Goal: Task Accomplishment & Management: Manage account settings

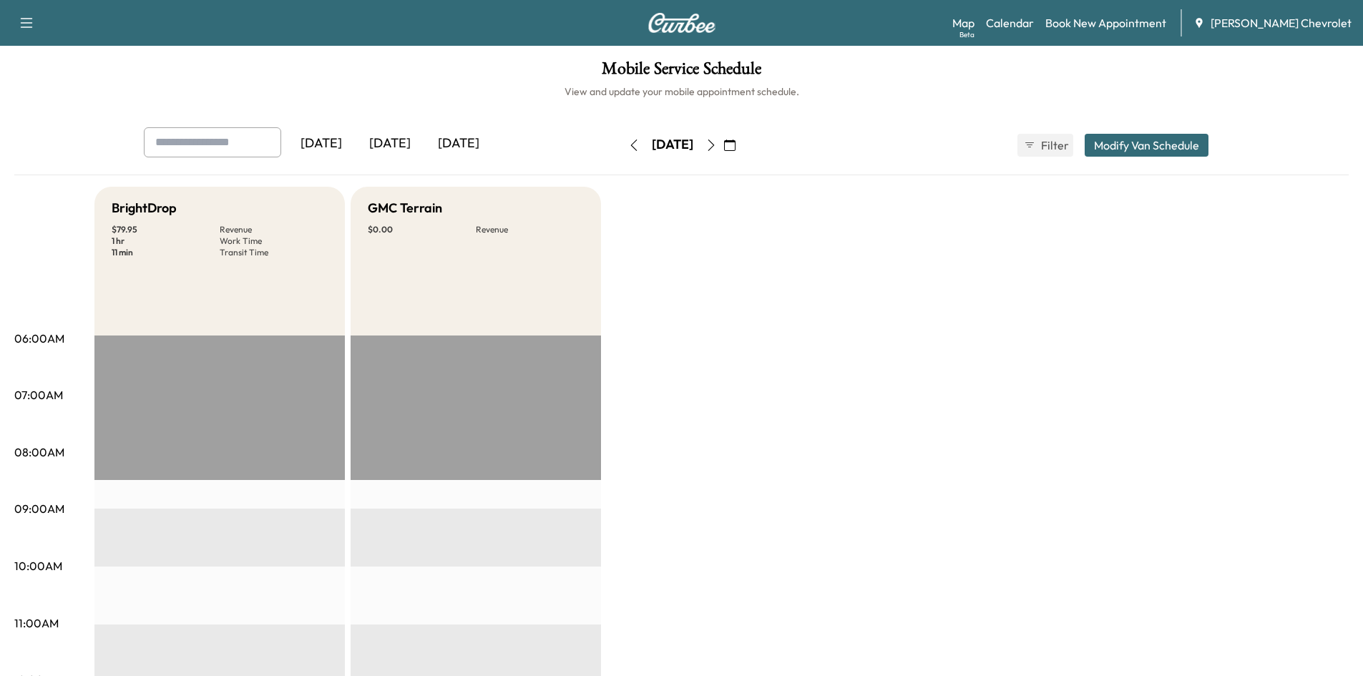
click at [470, 144] on div "[DATE]" at bounding box center [458, 143] width 69 height 33
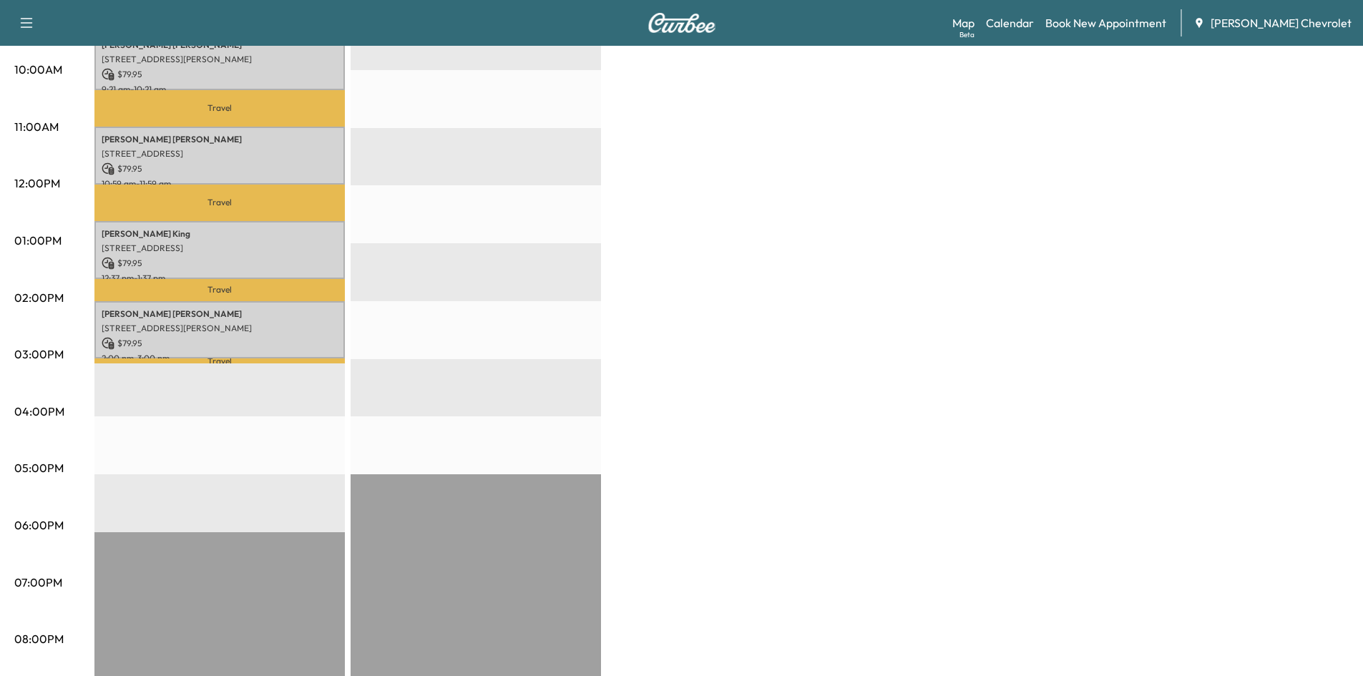
scroll to position [286, 0]
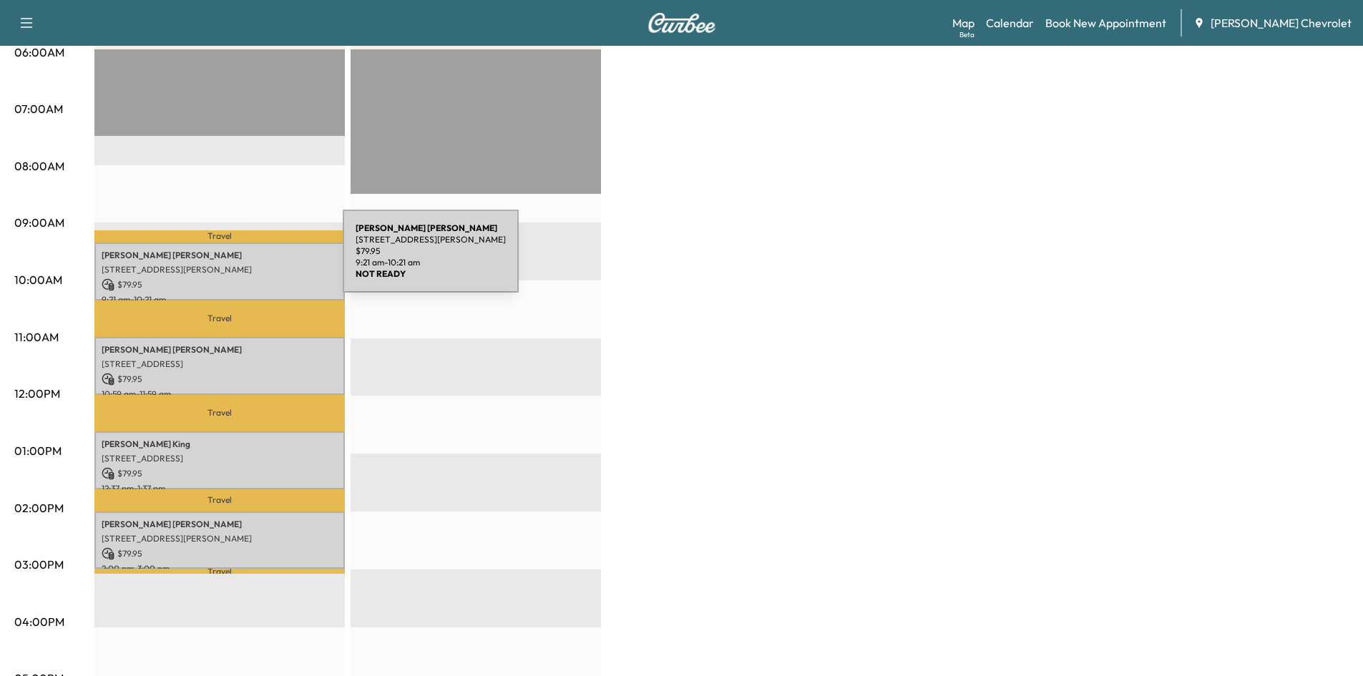
click at [236, 259] on div "[PERSON_NAME] 260 [PERSON_NAME], [GEOGRAPHIC_DATA], KY 41042, US $ 79.95 9:21 a…" at bounding box center [219, 272] width 250 height 58
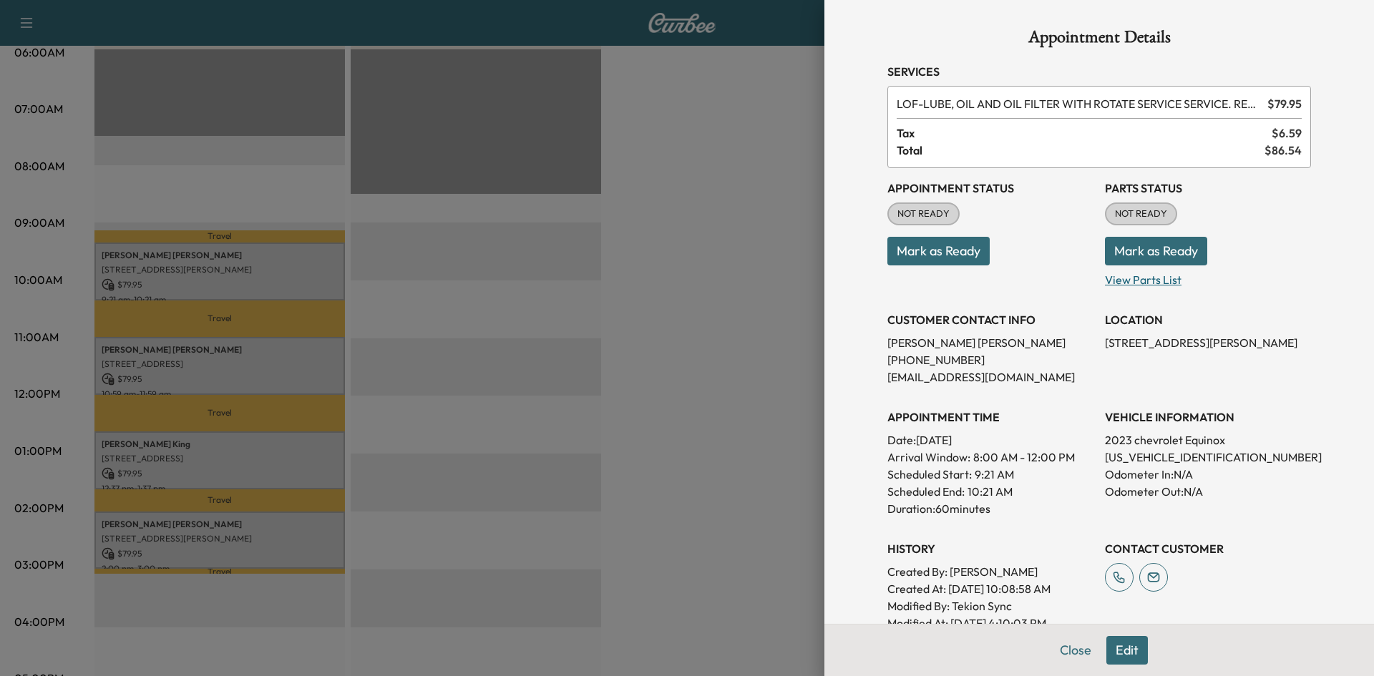
click at [1148, 275] on p "View Parts List" at bounding box center [1208, 276] width 206 height 23
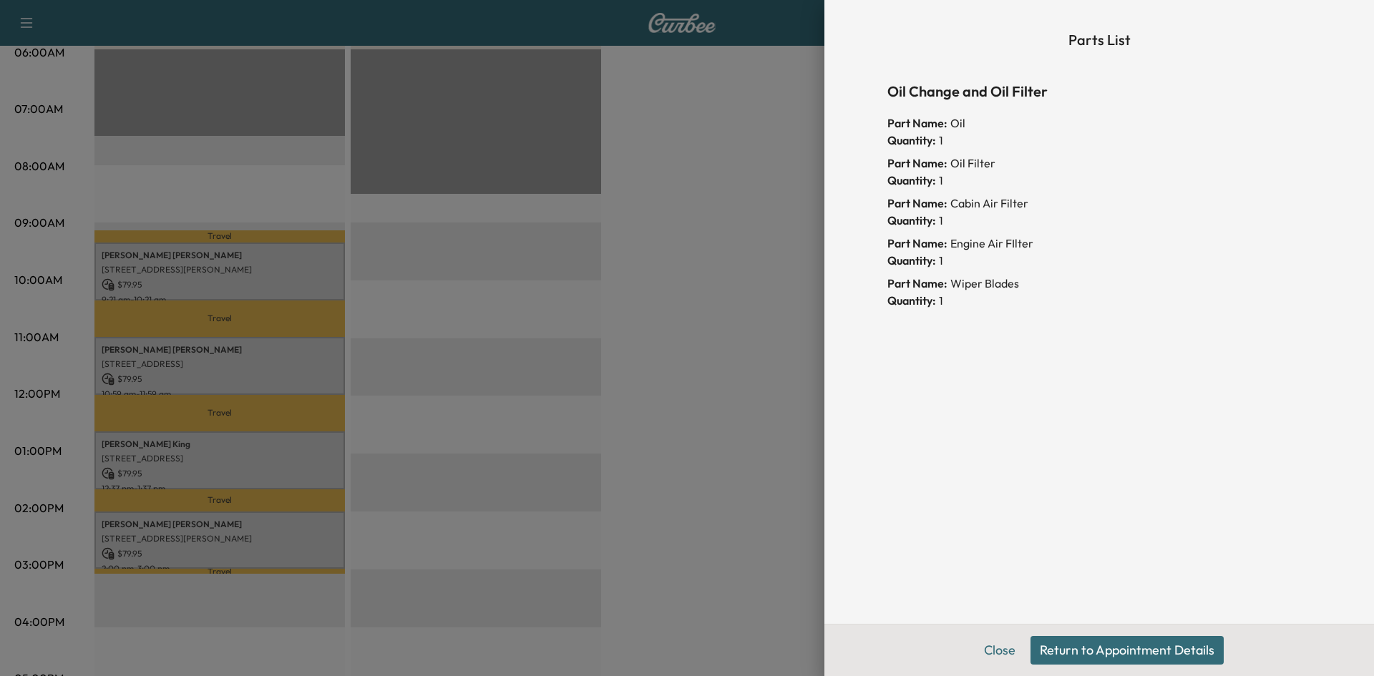
drag, startPoint x: 749, startPoint y: 227, endPoint x: 638, endPoint y: 278, distance: 122.3
click at [748, 226] on div at bounding box center [687, 338] width 1374 height 676
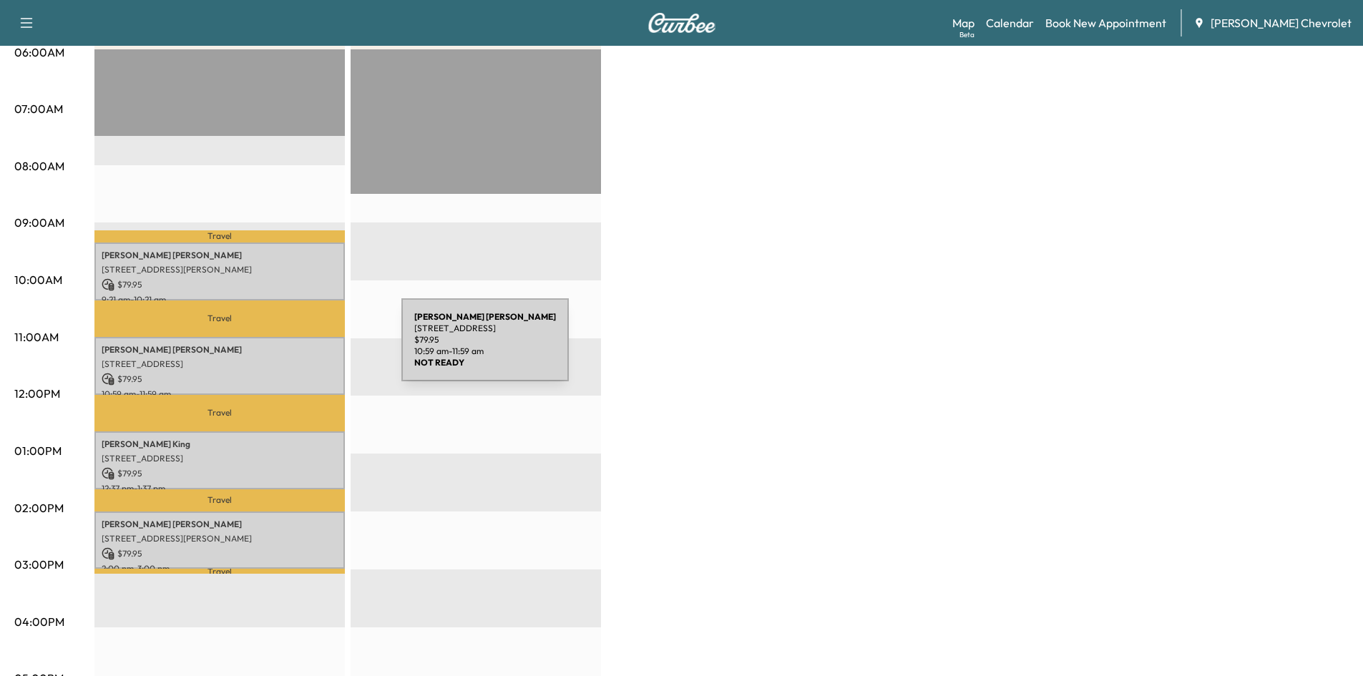
click at [263, 361] on p "[STREET_ADDRESS]" at bounding box center [220, 363] width 236 height 11
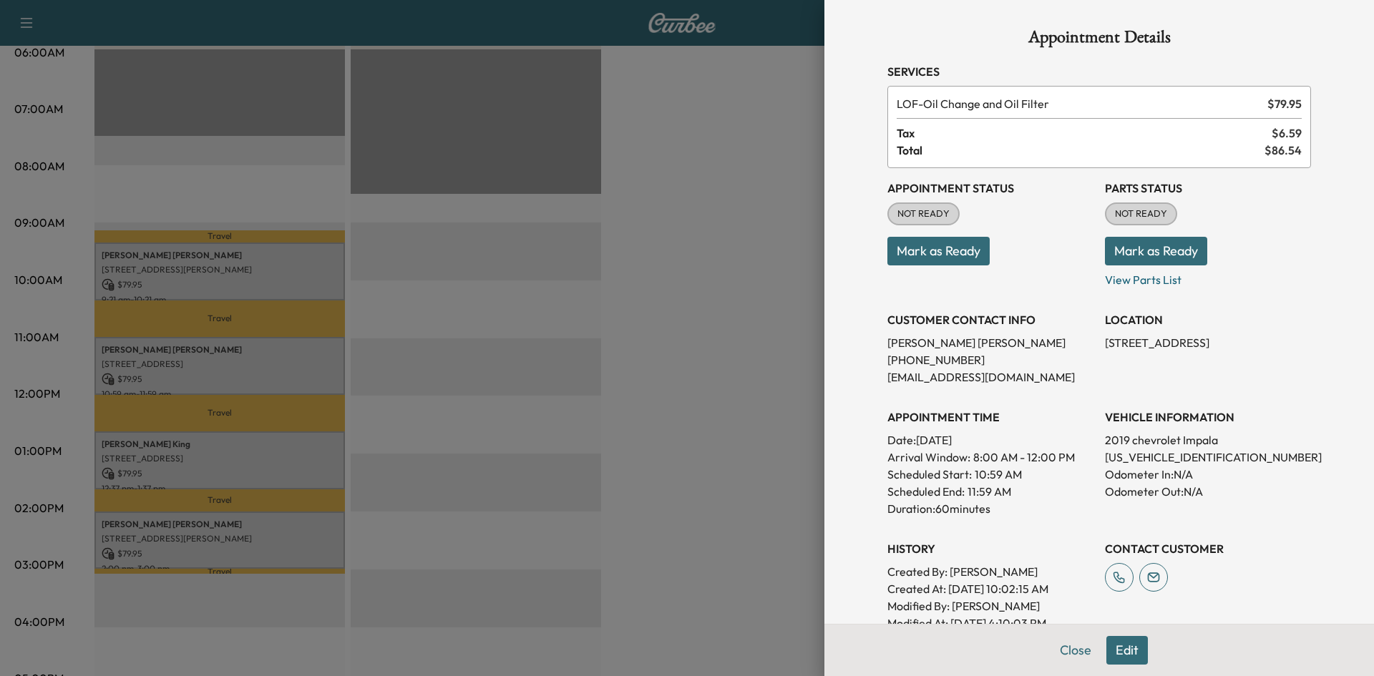
click at [640, 300] on div at bounding box center [687, 338] width 1374 height 676
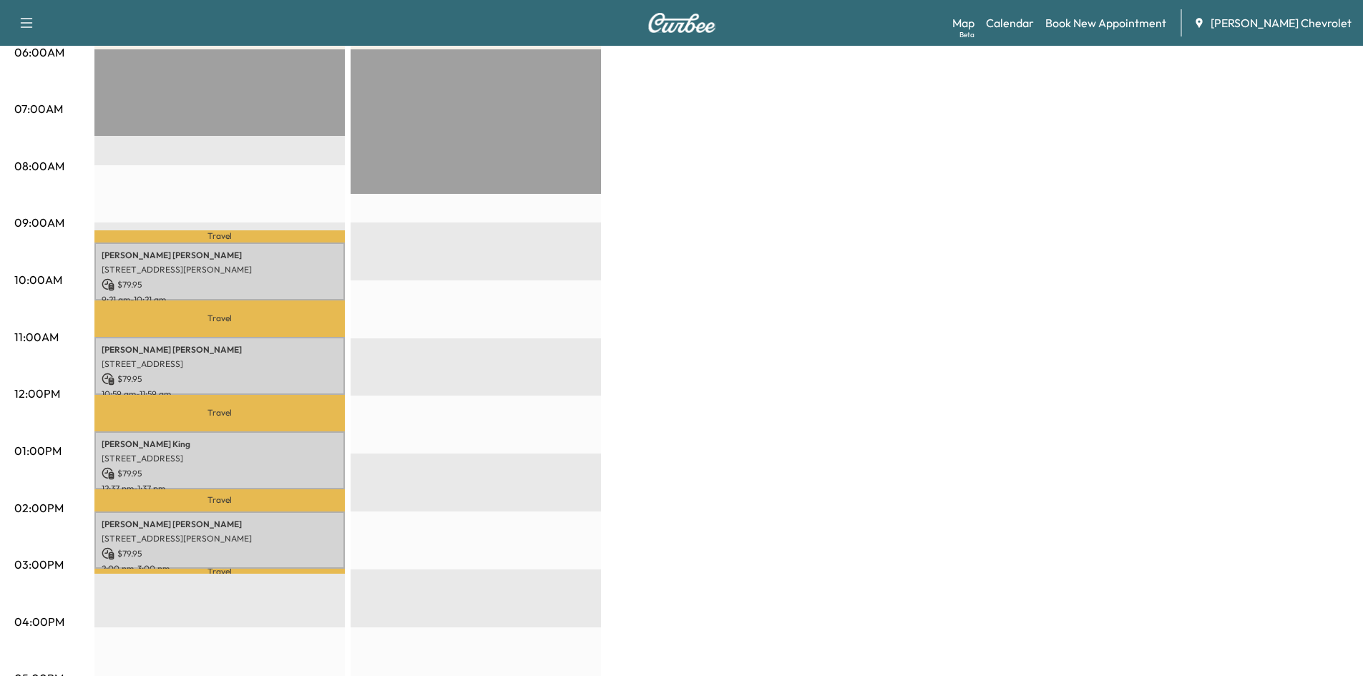
click at [210, 431] on div "[PERSON_NAME] [STREET_ADDRESS][PERSON_NAME] $ 79.95 12:37 pm - 1:37 pm" at bounding box center [219, 460] width 250 height 58
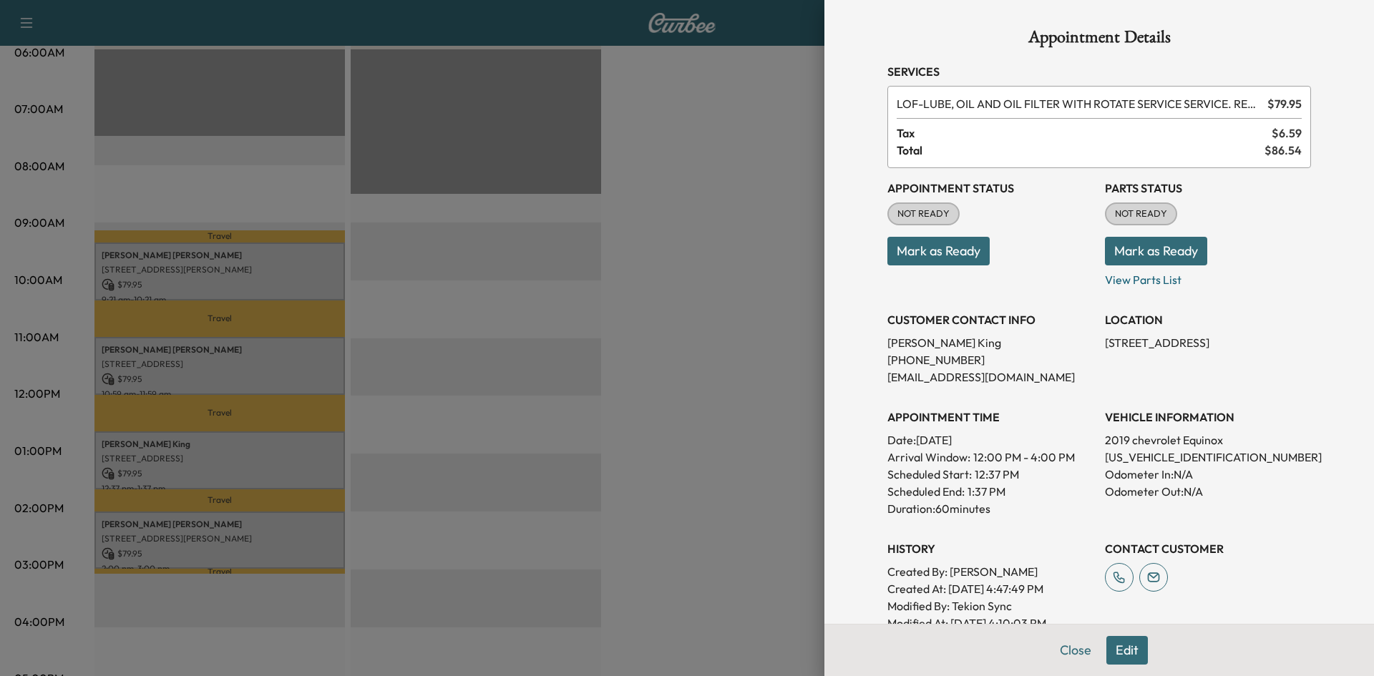
click at [735, 290] on div at bounding box center [687, 338] width 1374 height 676
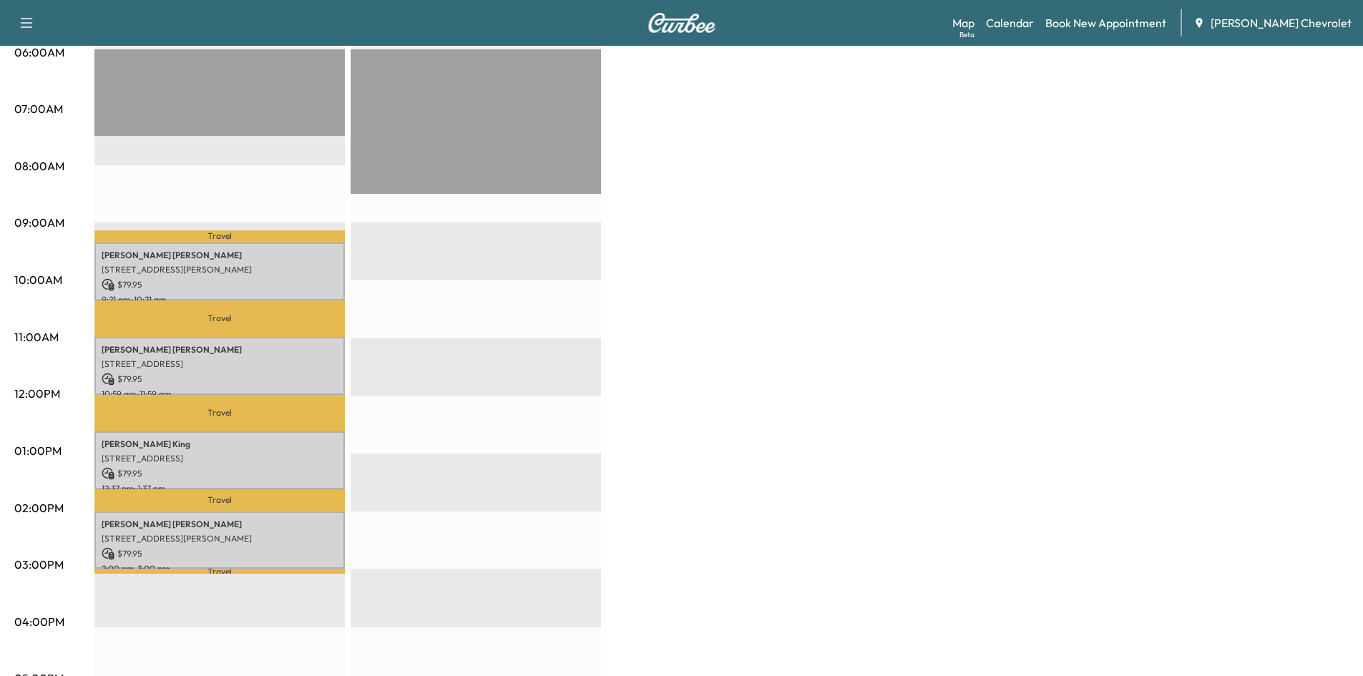
click at [253, 431] on div "[PERSON_NAME] [STREET_ADDRESS][PERSON_NAME] $ 79.95 12:37 pm - 1:37 pm" at bounding box center [219, 460] width 250 height 58
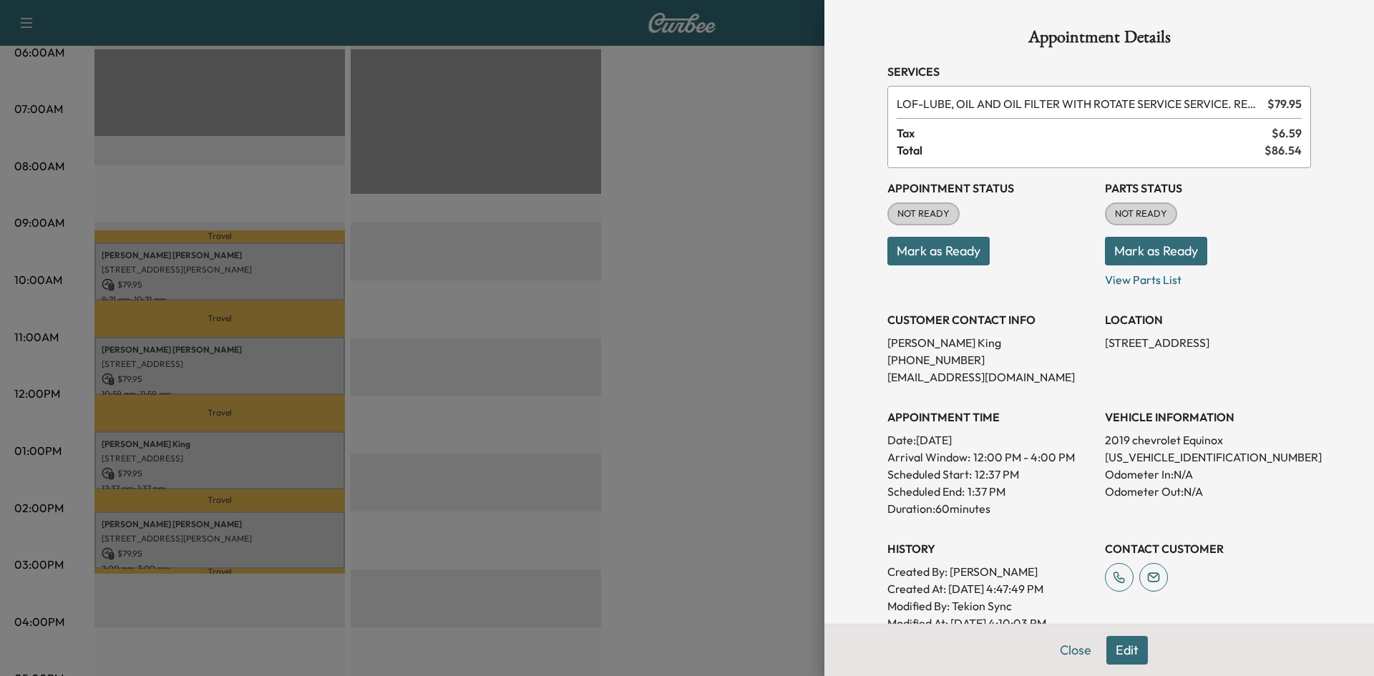
drag, startPoint x: 760, startPoint y: 312, endPoint x: 708, endPoint y: 321, distance: 53.0
click at [759, 312] on div at bounding box center [687, 338] width 1374 height 676
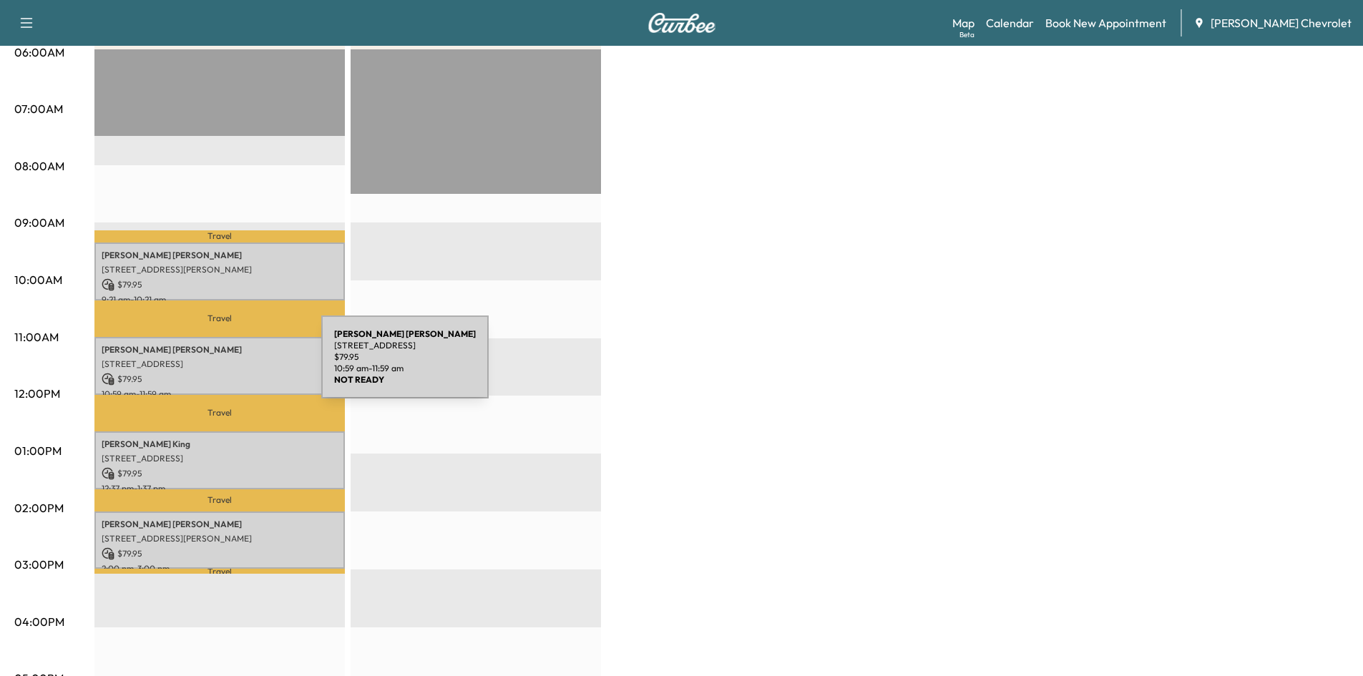
click at [214, 365] on p "[STREET_ADDRESS]" at bounding box center [220, 363] width 236 height 11
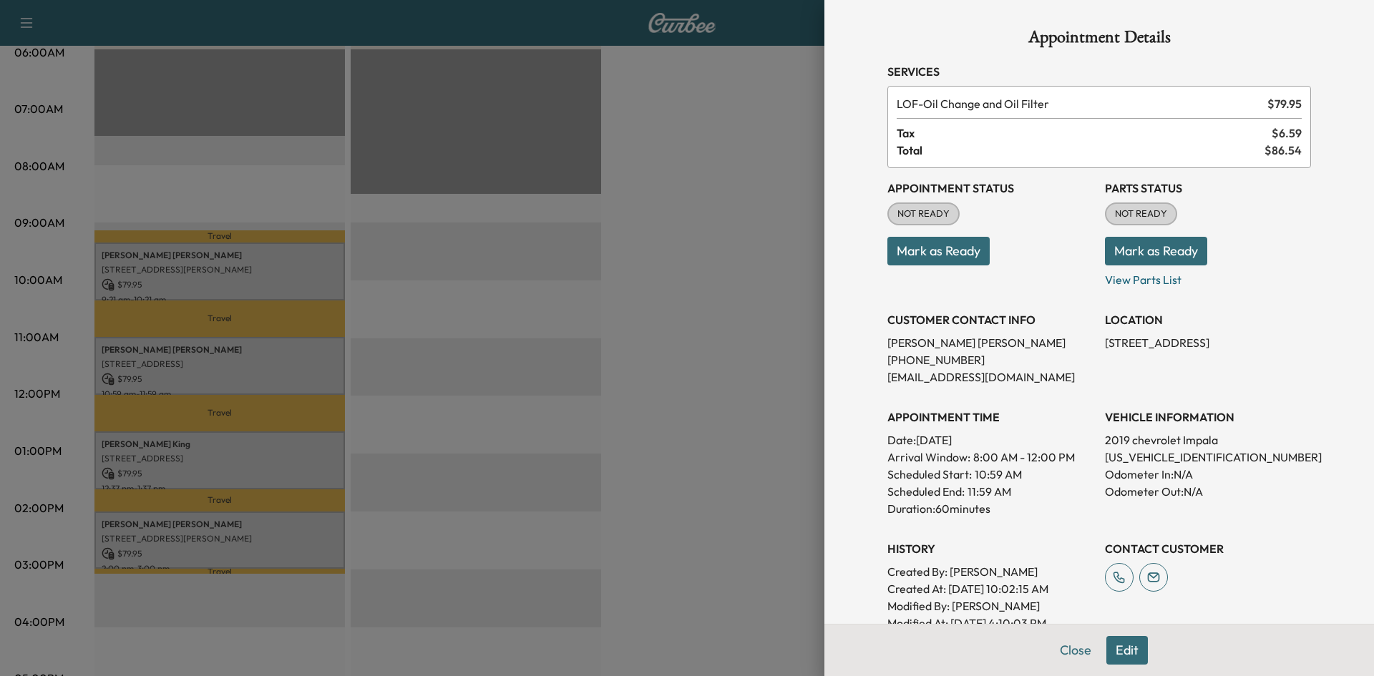
click at [737, 317] on div at bounding box center [687, 338] width 1374 height 676
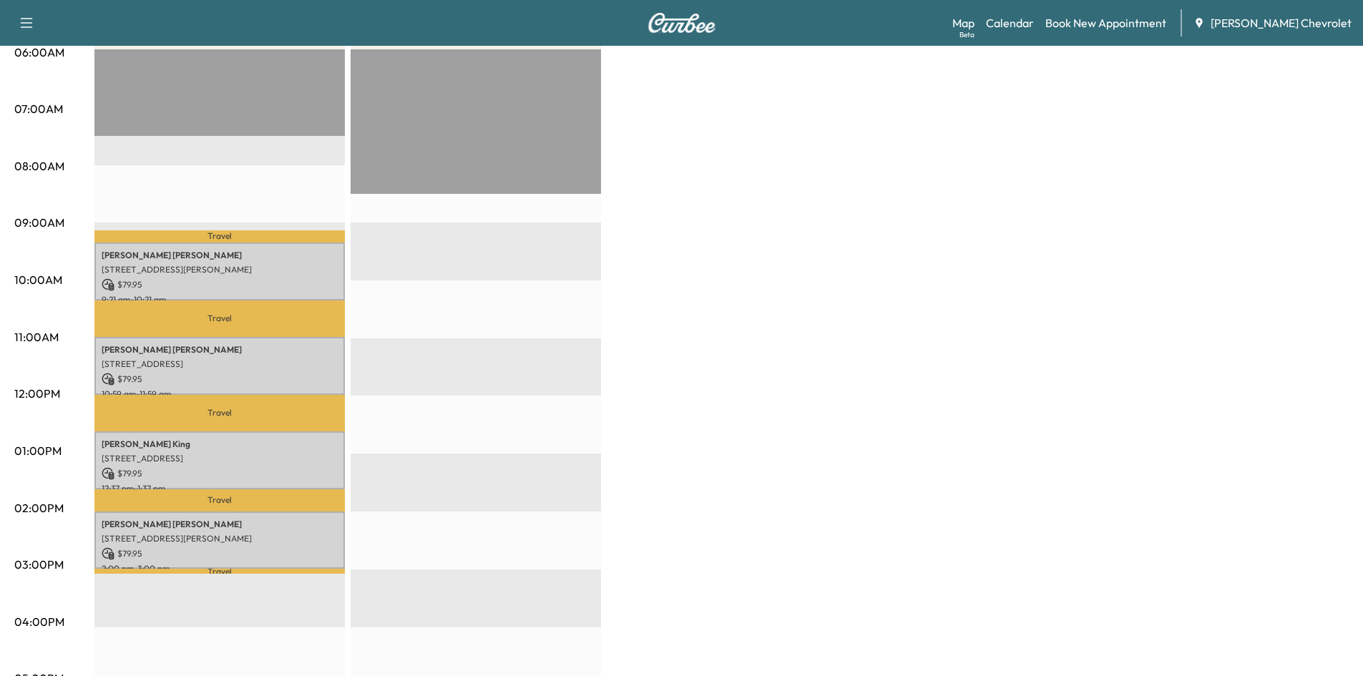
click at [230, 271] on p "[STREET_ADDRESS][PERSON_NAME]" at bounding box center [220, 269] width 236 height 11
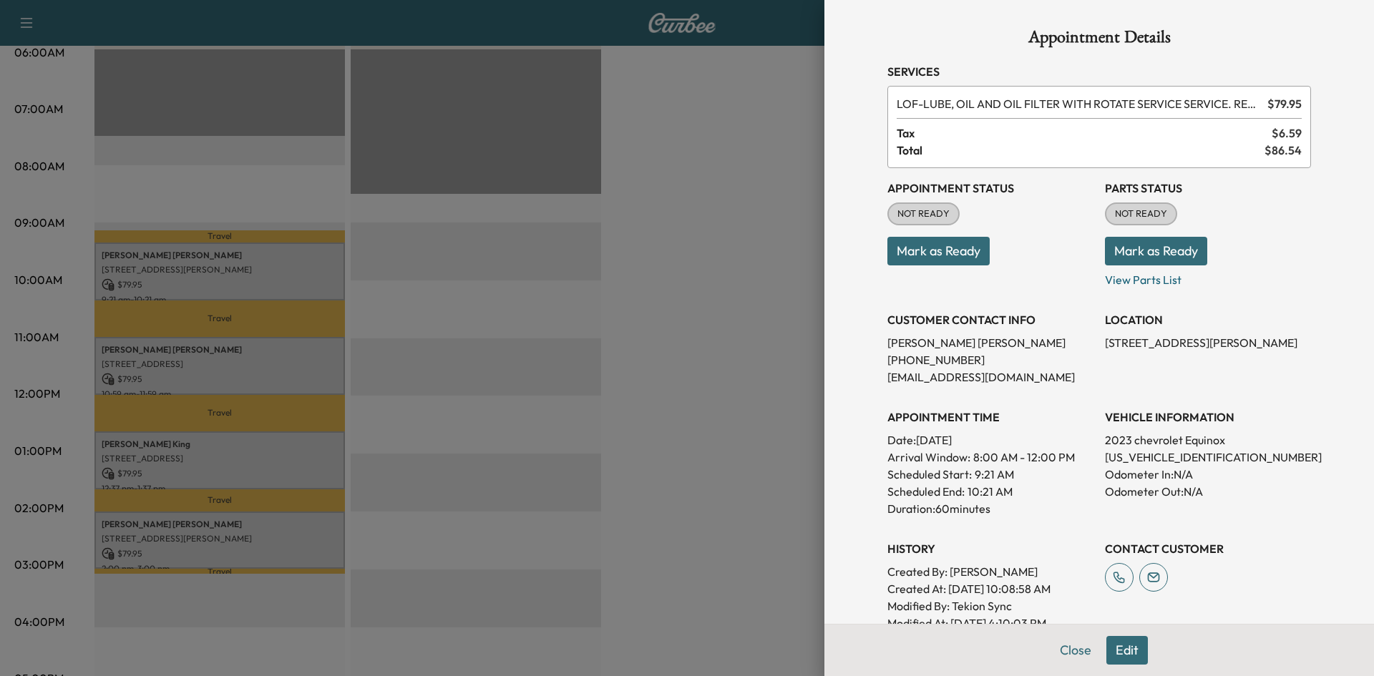
click at [725, 322] on div at bounding box center [687, 338] width 1374 height 676
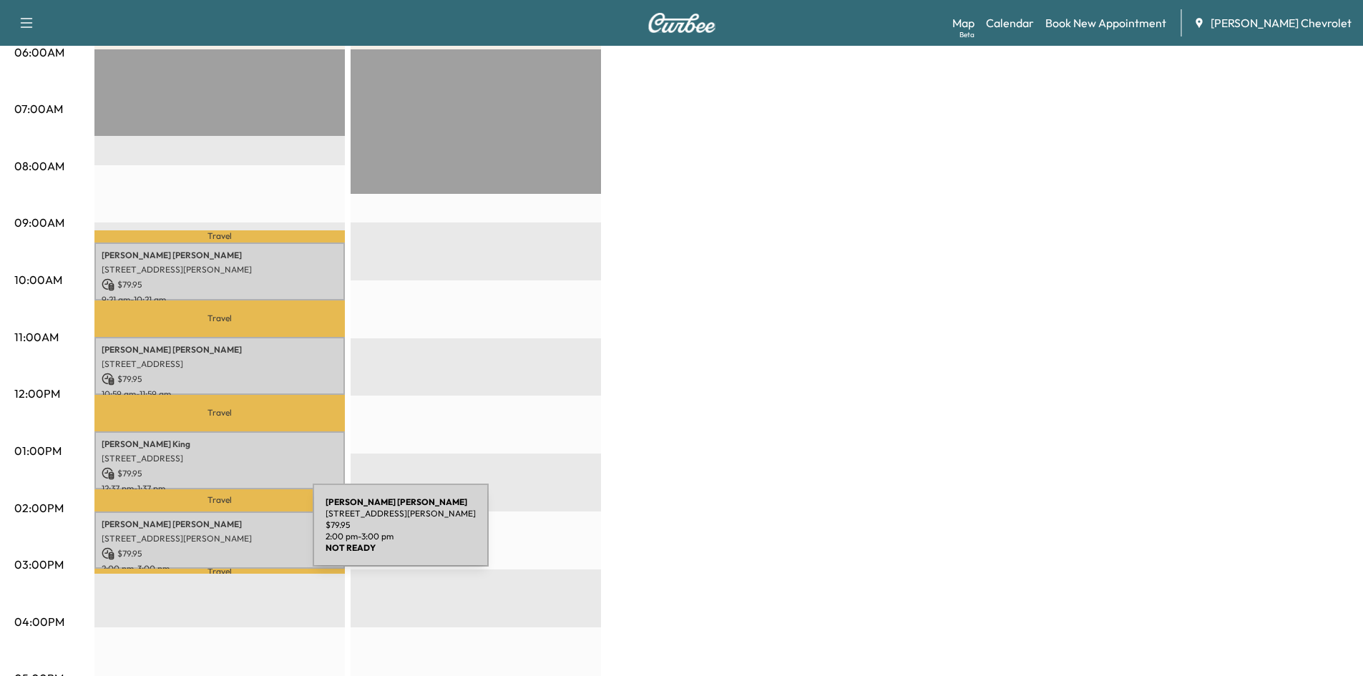
click at [205, 534] on p "[STREET_ADDRESS][PERSON_NAME]" at bounding box center [220, 538] width 236 height 11
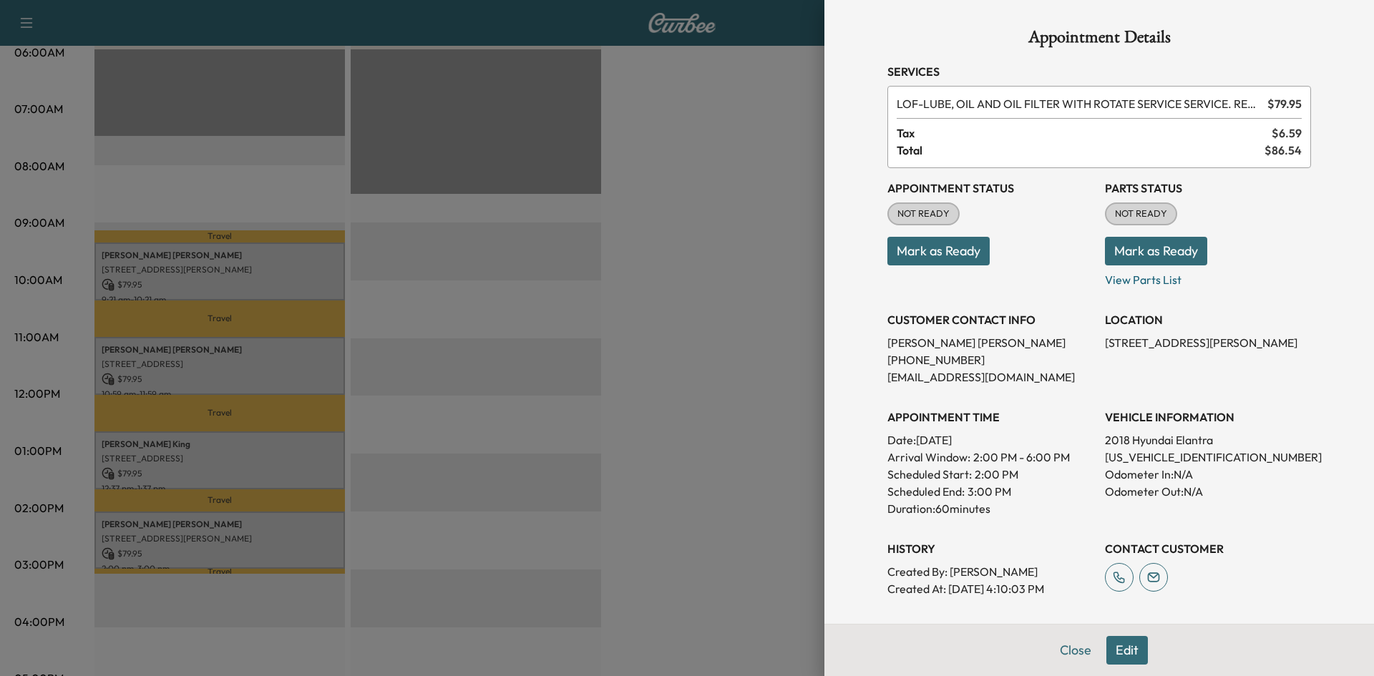
click at [1157, 252] on button "Mark as Ready" at bounding box center [1156, 251] width 102 height 29
click at [712, 169] on div at bounding box center [687, 338] width 1374 height 676
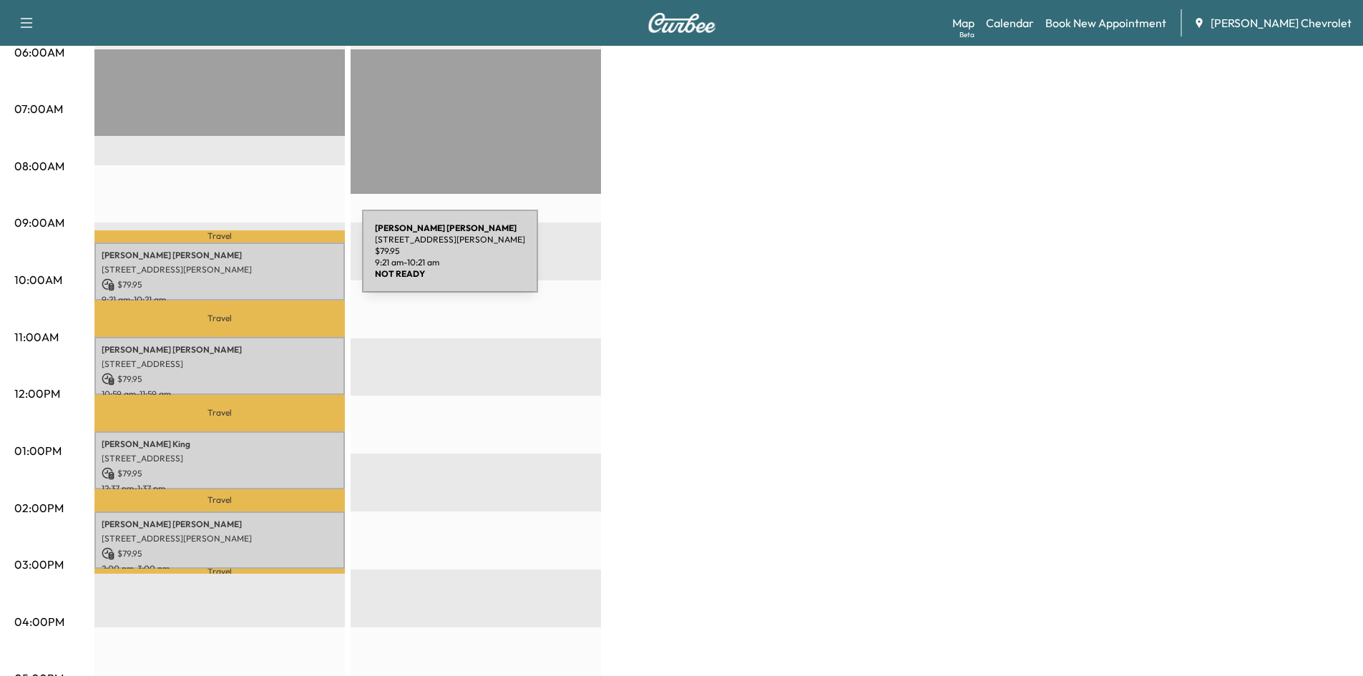
click at [255, 260] on div "[PERSON_NAME] 260 [PERSON_NAME], [GEOGRAPHIC_DATA], KY 41042, US $ 79.95 9:21 a…" at bounding box center [219, 272] width 250 height 58
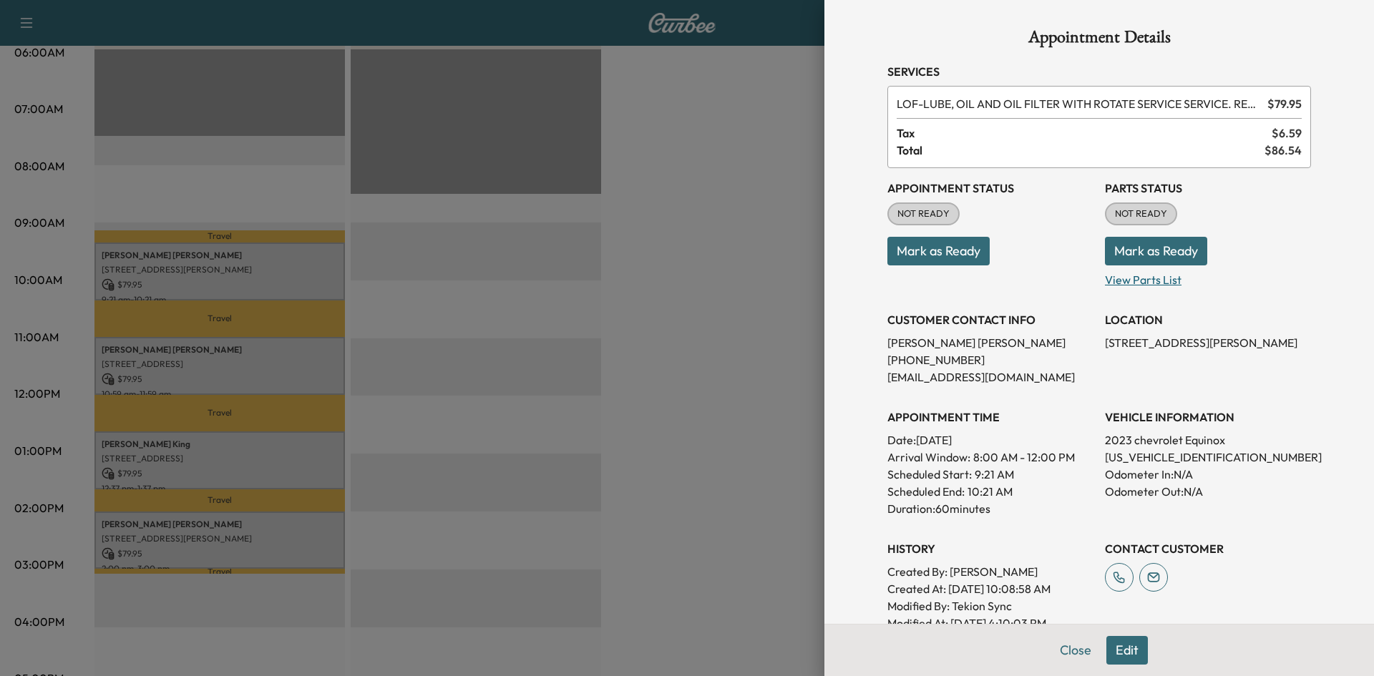
click at [1124, 278] on p "View Parts List" at bounding box center [1208, 276] width 206 height 23
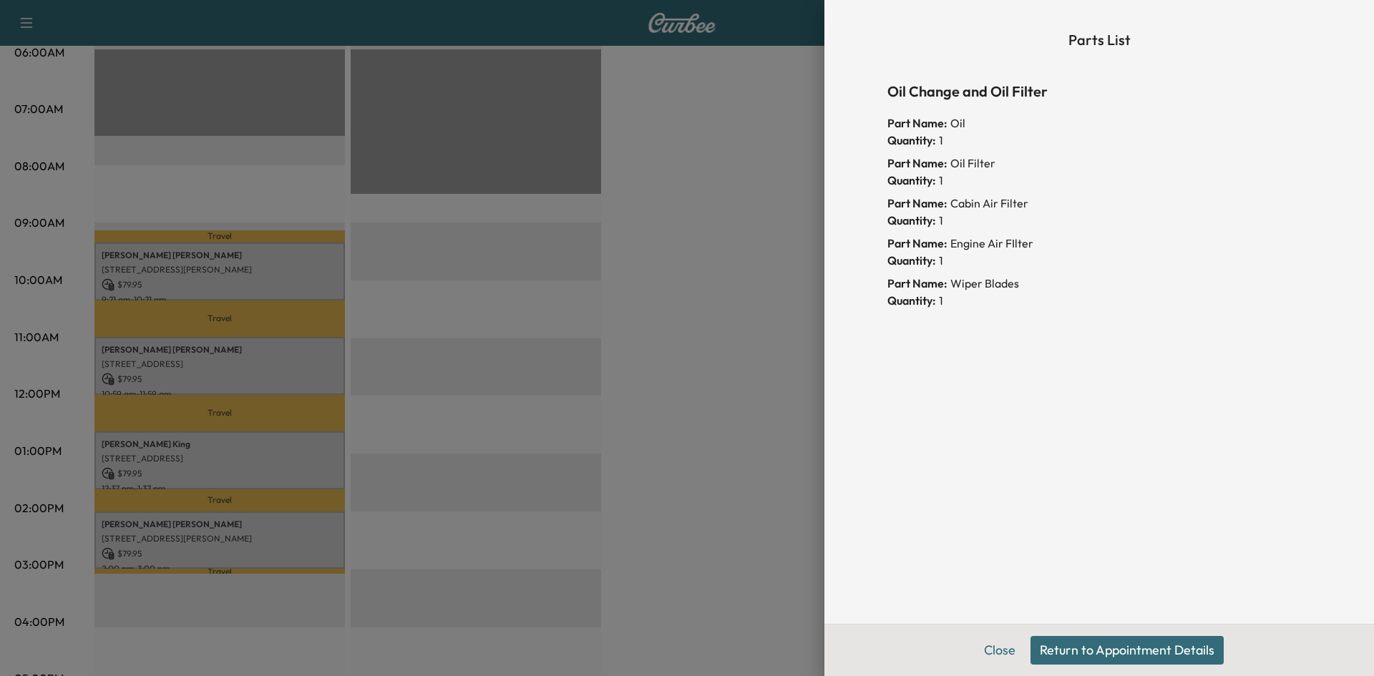
click at [789, 210] on div at bounding box center [687, 338] width 1374 height 676
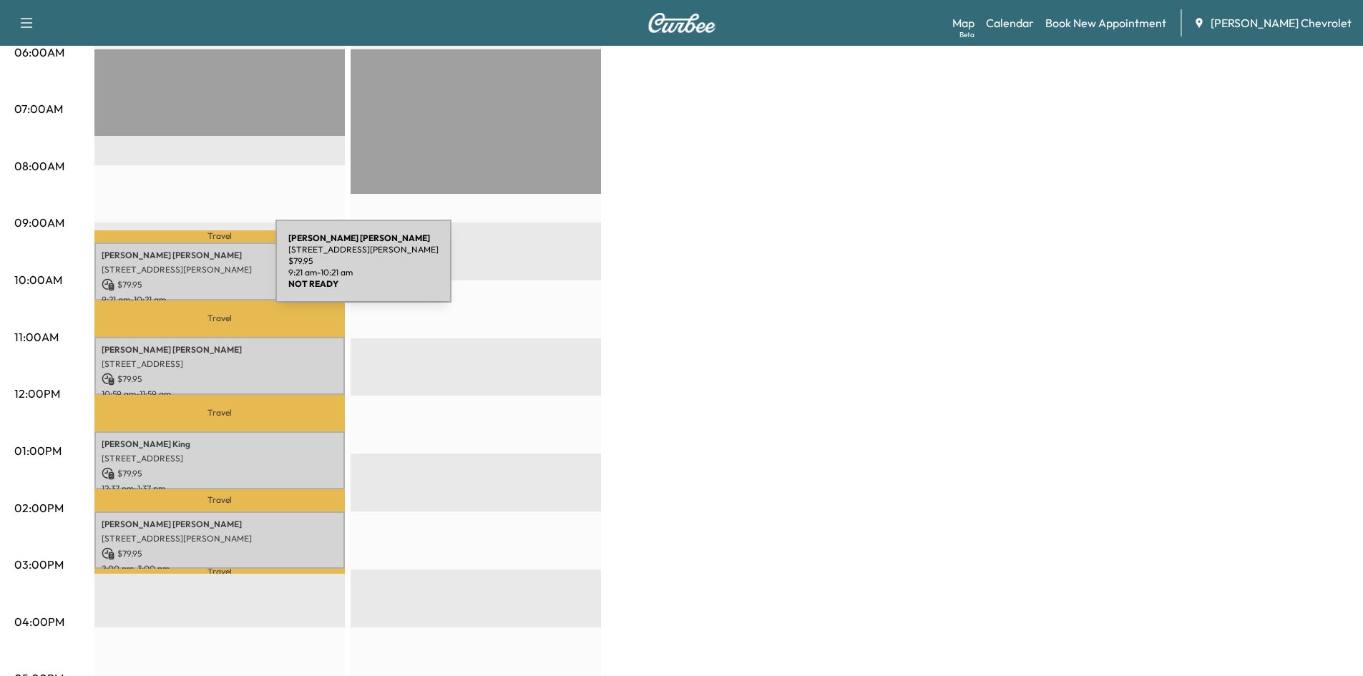
click at [169, 269] on p "[STREET_ADDRESS][PERSON_NAME]" at bounding box center [220, 269] width 236 height 11
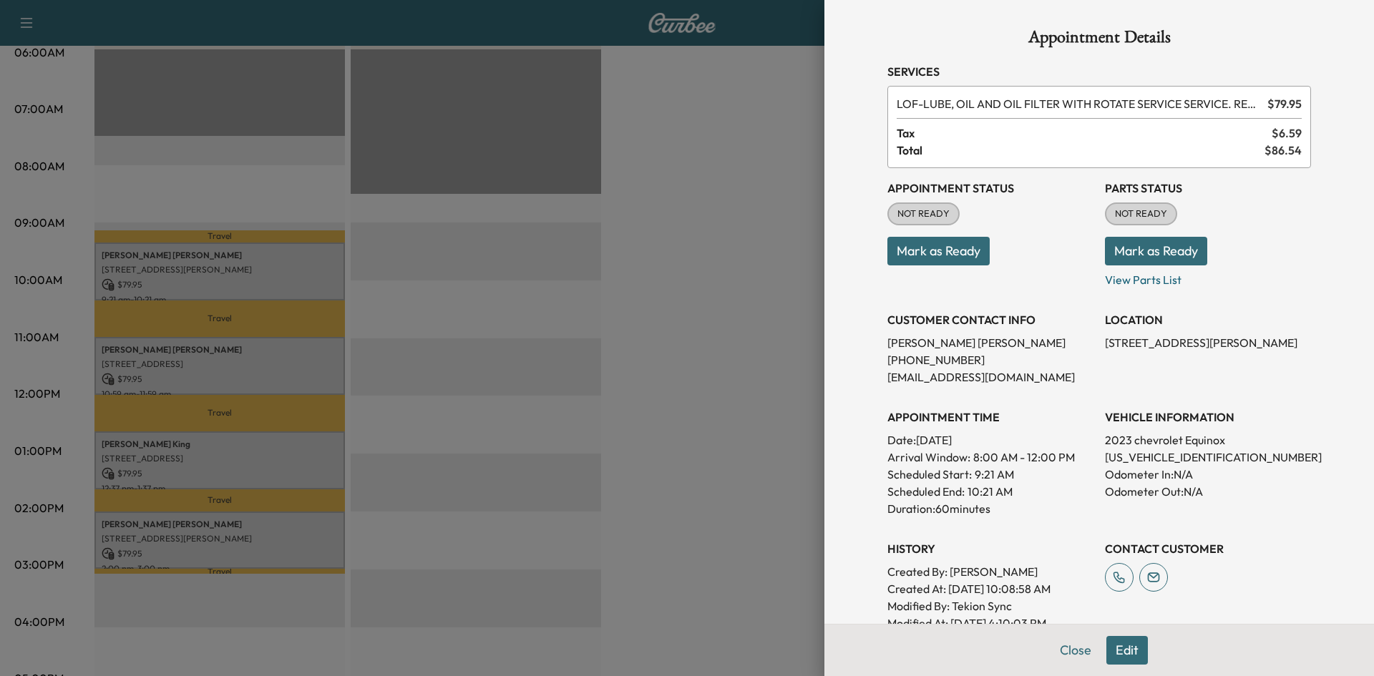
click at [1148, 250] on button "Mark as Ready" at bounding box center [1156, 251] width 102 height 29
drag, startPoint x: 695, startPoint y: 262, endPoint x: 418, endPoint y: 310, distance: 281.7
click at [695, 261] on div at bounding box center [687, 338] width 1374 height 676
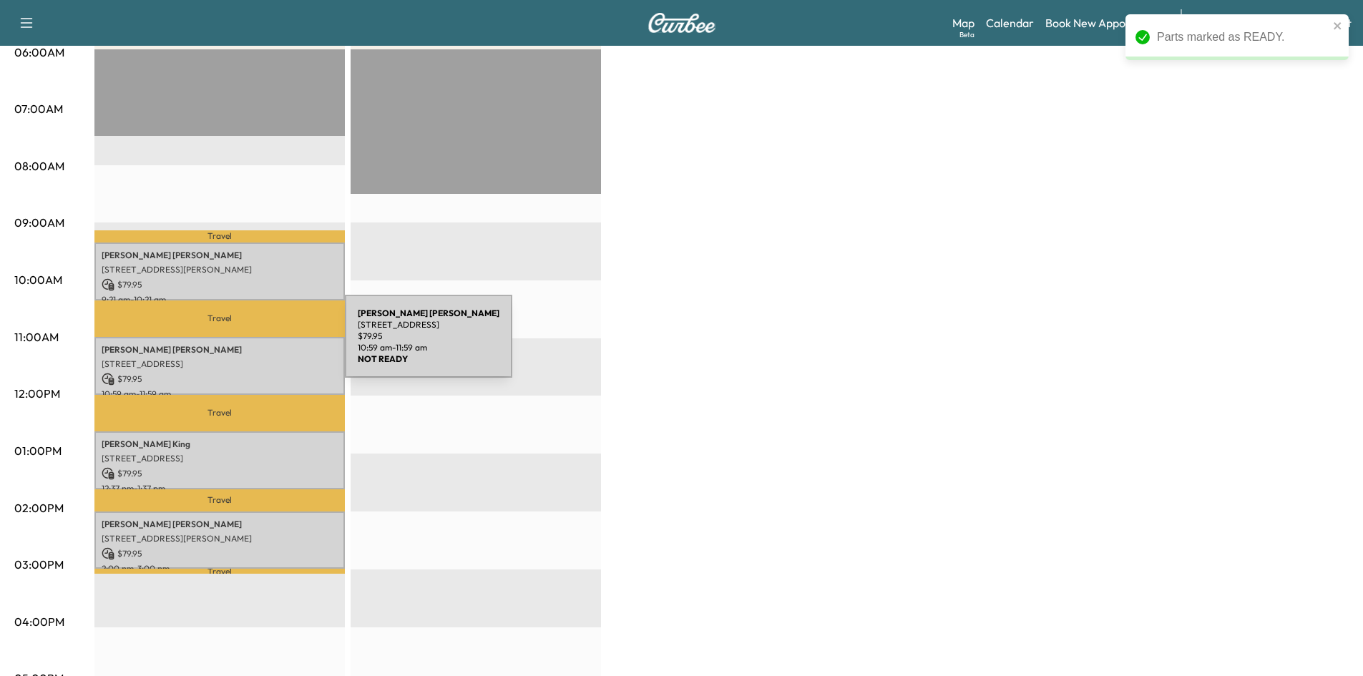
click at [238, 347] on p "[PERSON_NAME]" at bounding box center [220, 349] width 236 height 11
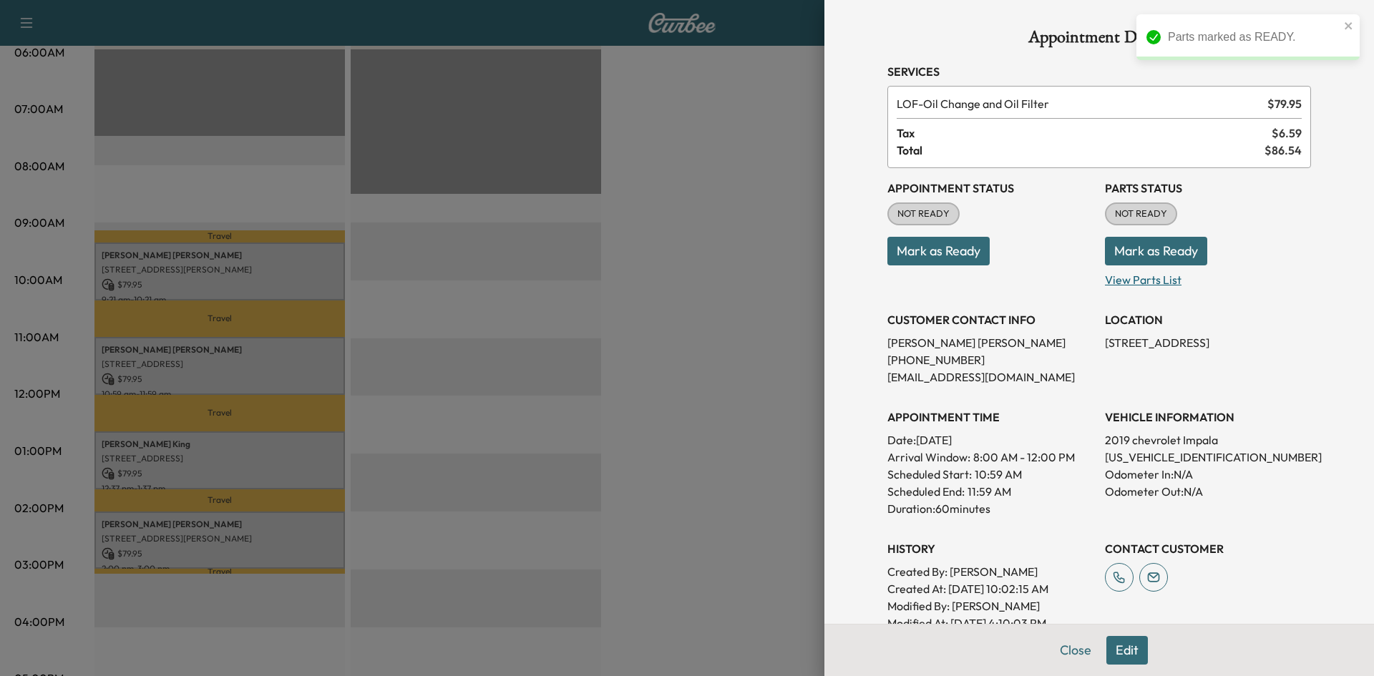
click at [1144, 278] on p "View Parts List" at bounding box center [1208, 276] width 206 height 23
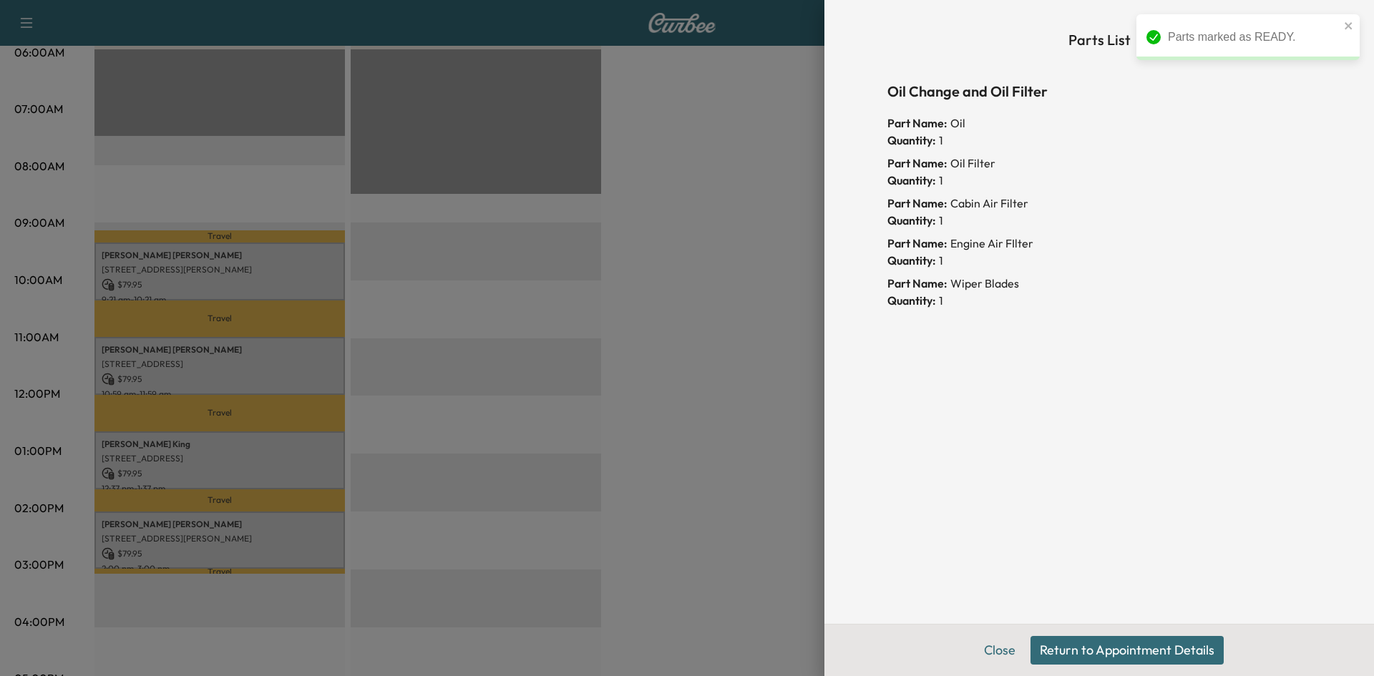
click at [657, 260] on div at bounding box center [687, 338] width 1374 height 676
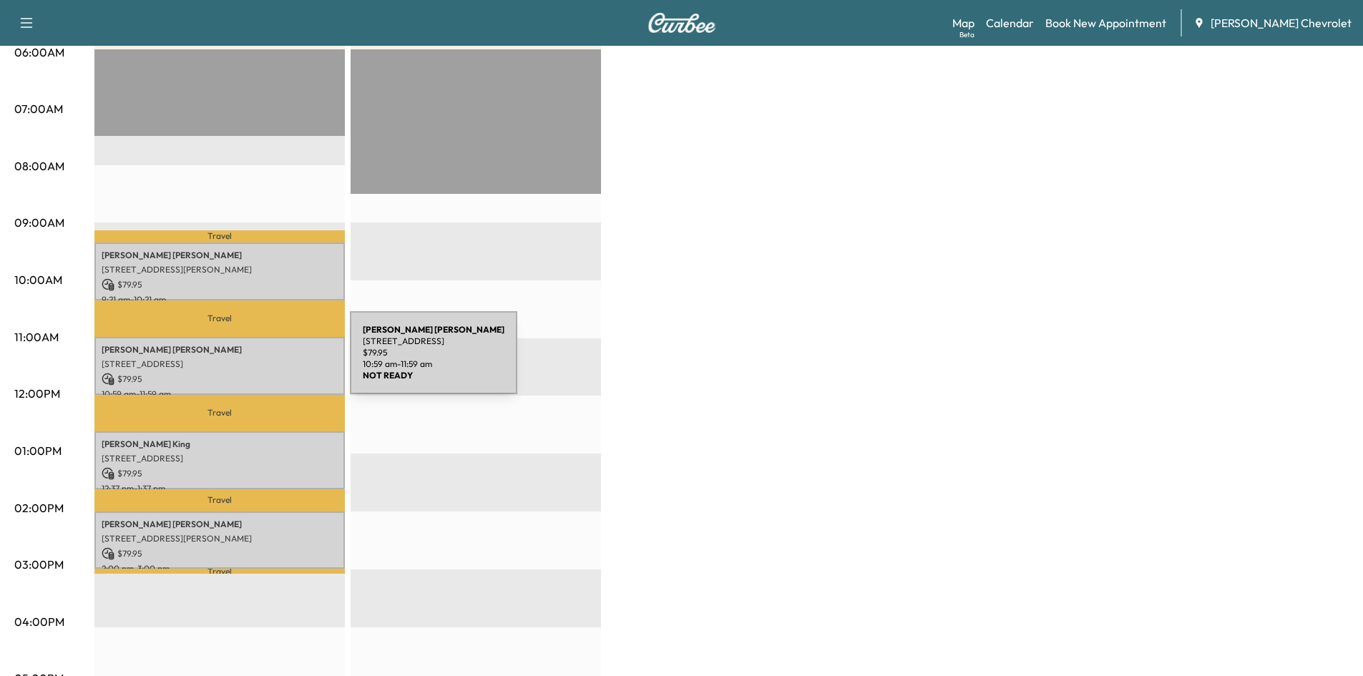
click at [243, 358] on p "[STREET_ADDRESS]" at bounding box center [220, 363] width 236 height 11
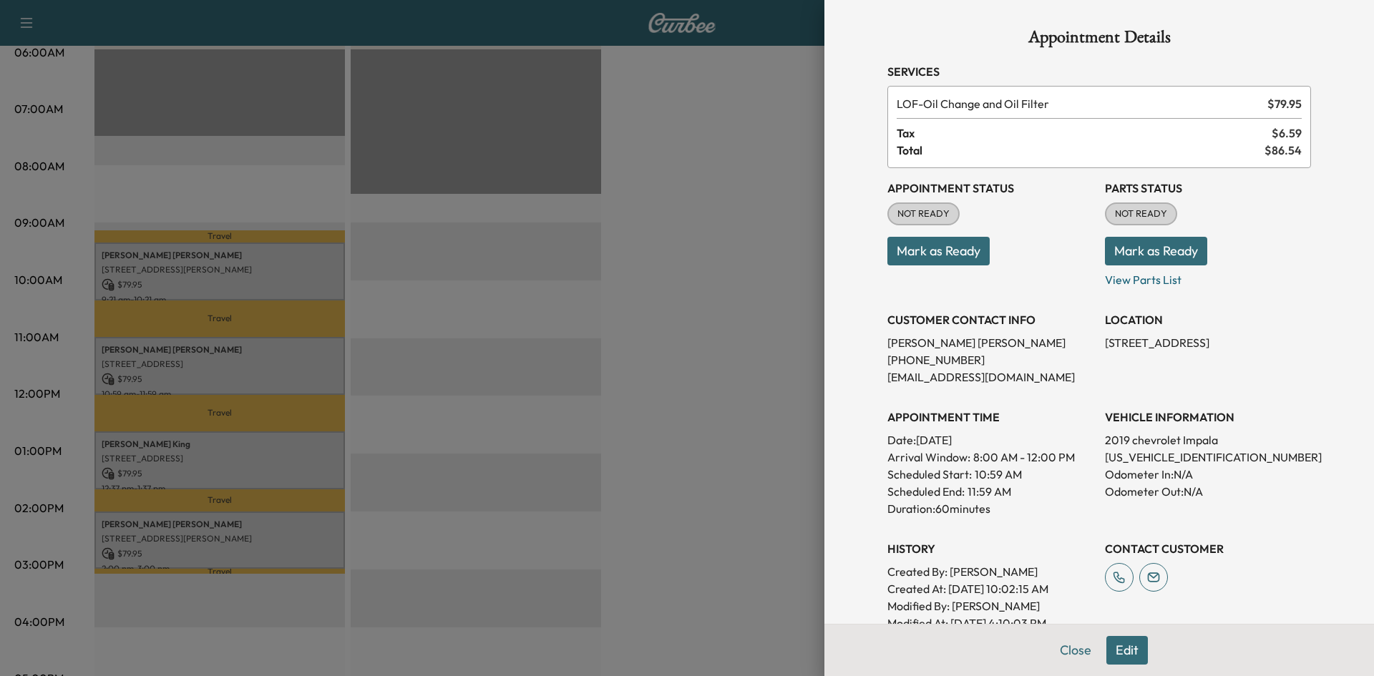
click at [1120, 250] on button "Mark as Ready" at bounding box center [1156, 251] width 102 height 29
click at [744, 222] on div at bounding box center [687, 338] width 1374 height 676
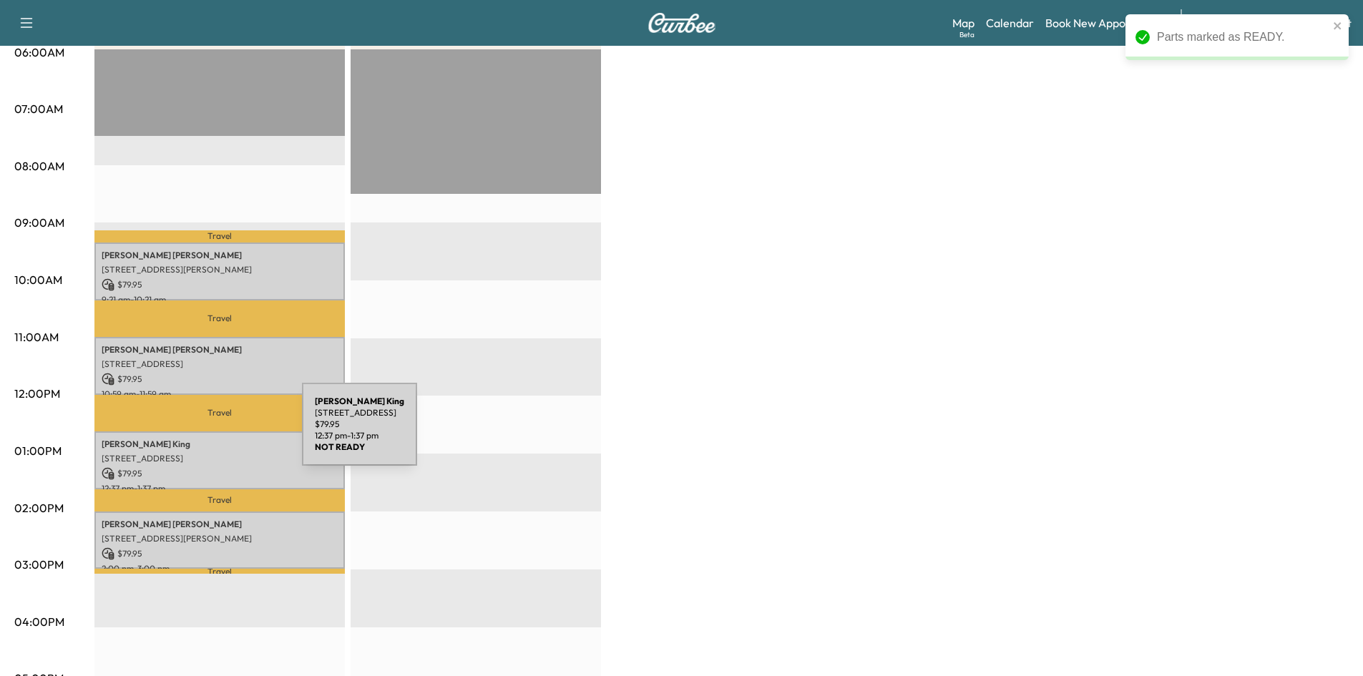
click at [196, 433] on div "[PERSON_NAME] [STREET_ADDRESS][PERSON_NAME] $ 79.95 12:37 pm - 1:37 pm" at bounding box center [219, 460] width 250 height 58
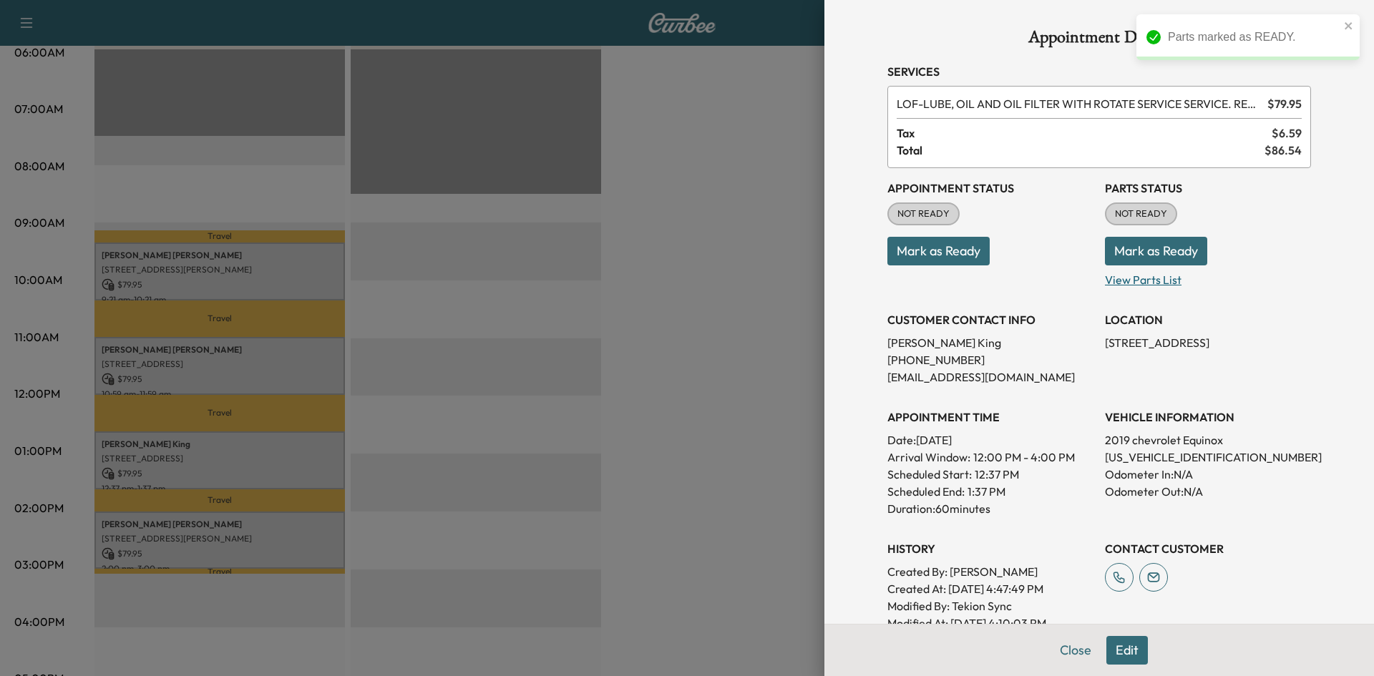
click at [1129, 280] on p "View Parts List" at bounding box center [1208, 276] width 206 height 23
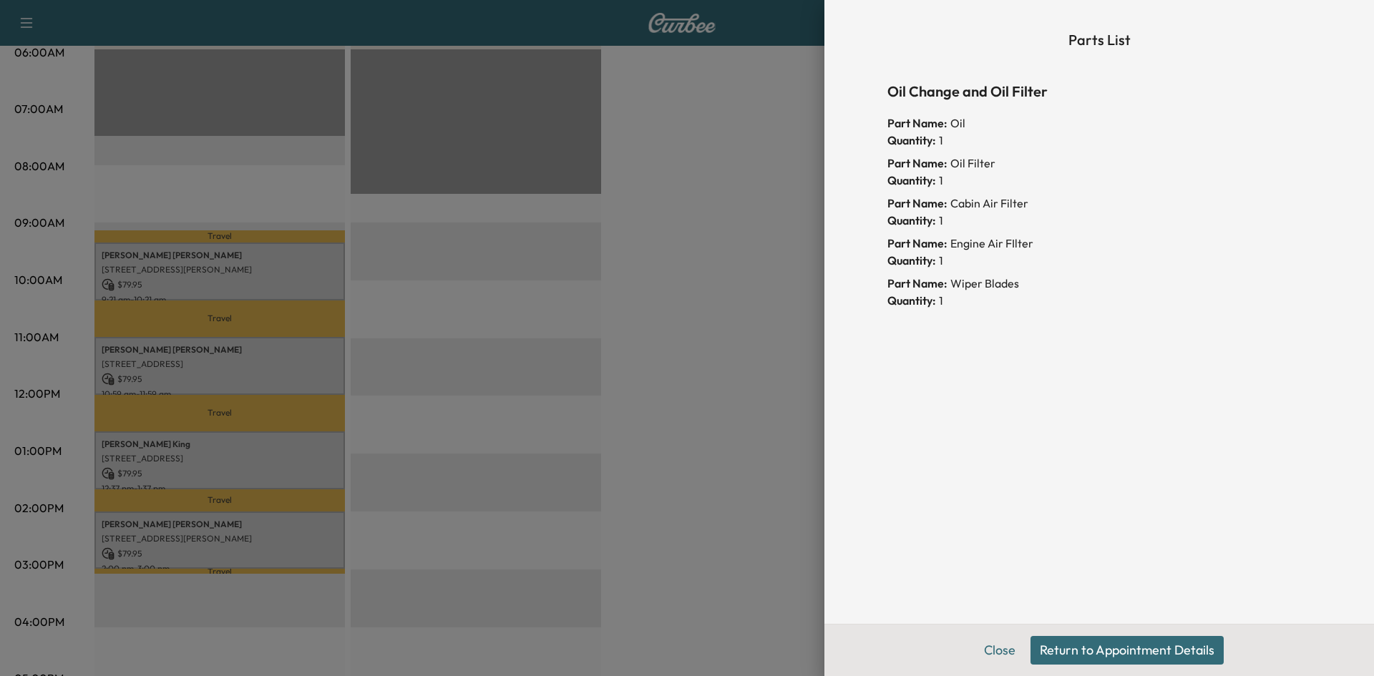
click at [775, 270] on div at bounding box center [687, 338] width 1374 height 676
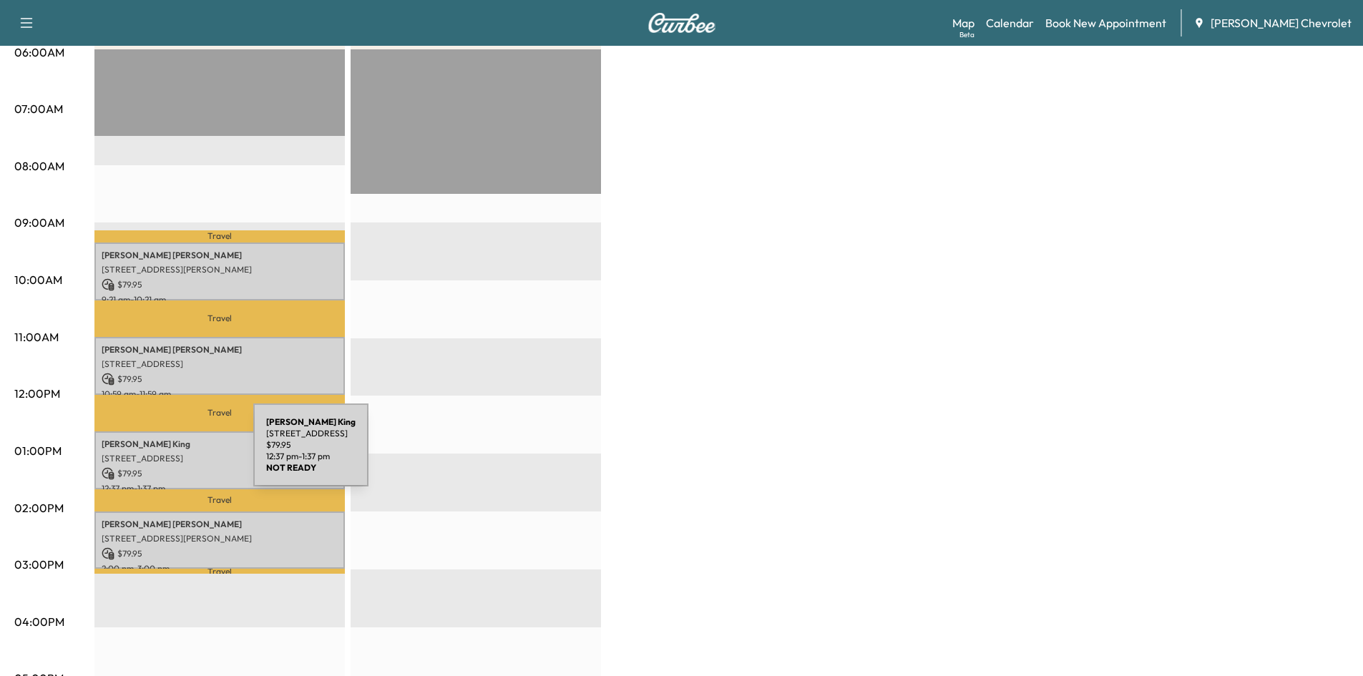
click at [146, 454] on p "[STREET_ADDRESS]" at bounding box center [220, 458] width 236 height 11
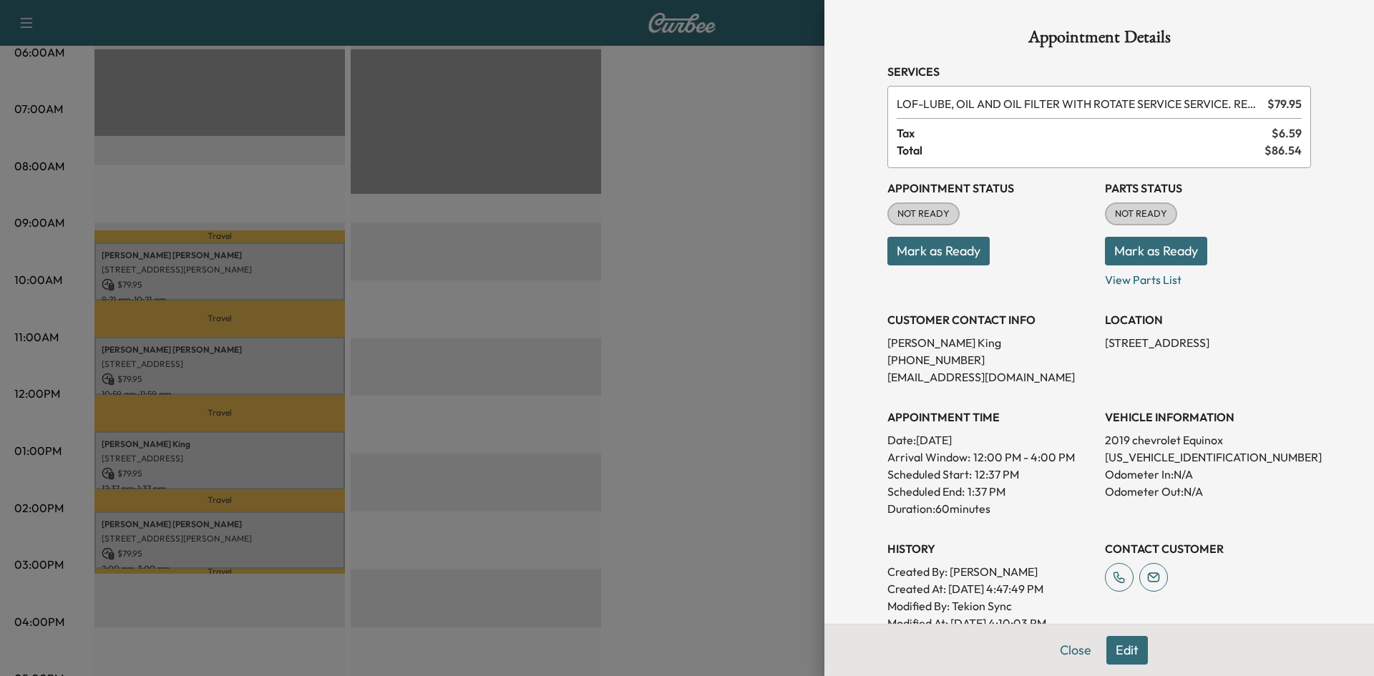
click at [1128, 247] on button "Mark as Ready" at bounding box center [1156, 251] width 102 height 29
click at [748, 358] on div at bounding box center [687, 338] width 1374 height 676
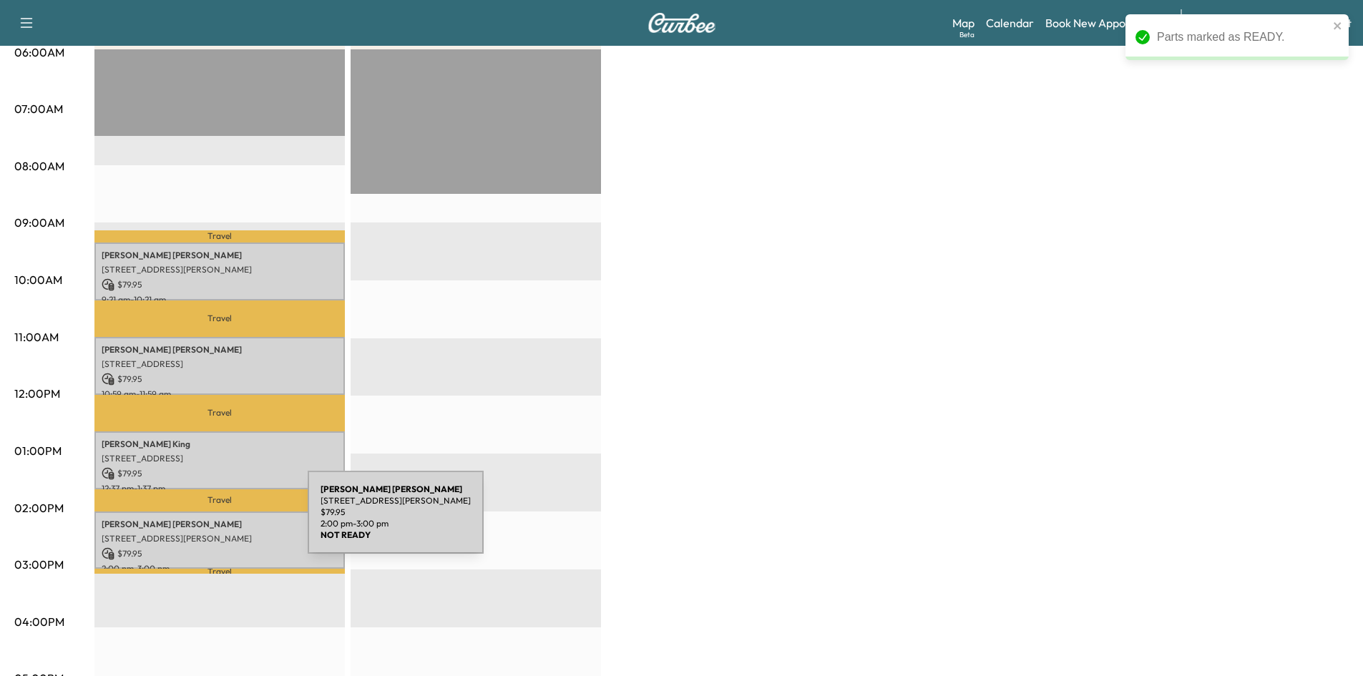
click at [200, 521] on p "[PERSON_NAME]" at bounding box center [220, 524] width 236 height 11
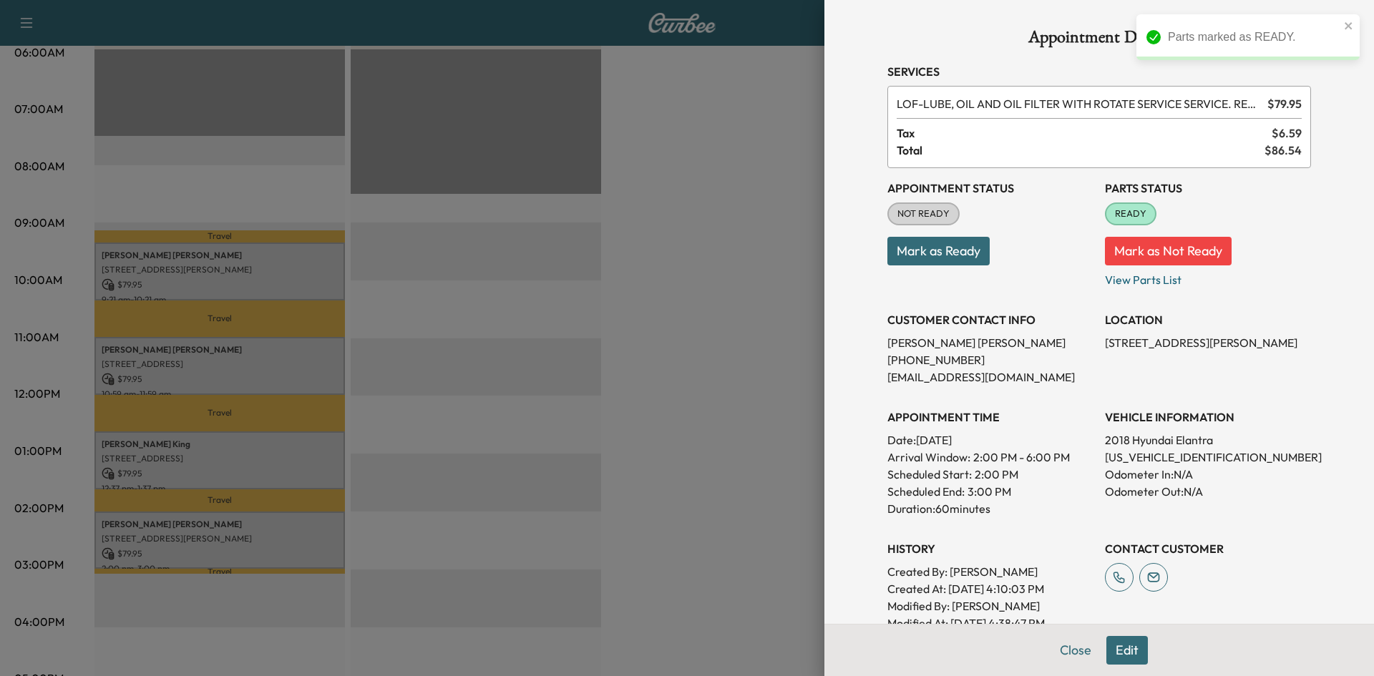
drag, startPoint x: 768, startPoint y: 368, endPoint x: 338, endPoint y: 369, distance: 430.0
click at [768, 368] on div at bounding box center [687, 338] width 1374 height 676
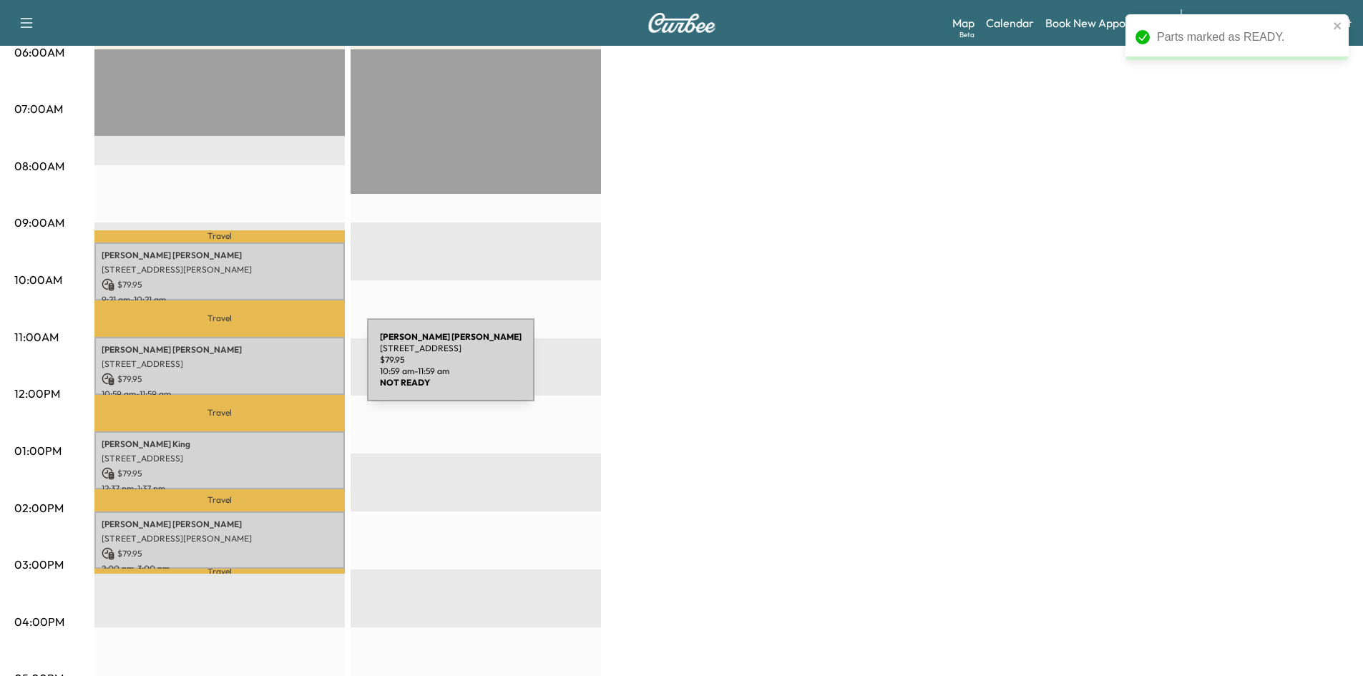
click at [230, 348] on p "[PERSON_NAME]" at bounding box center [220, 349] width 236 height 11
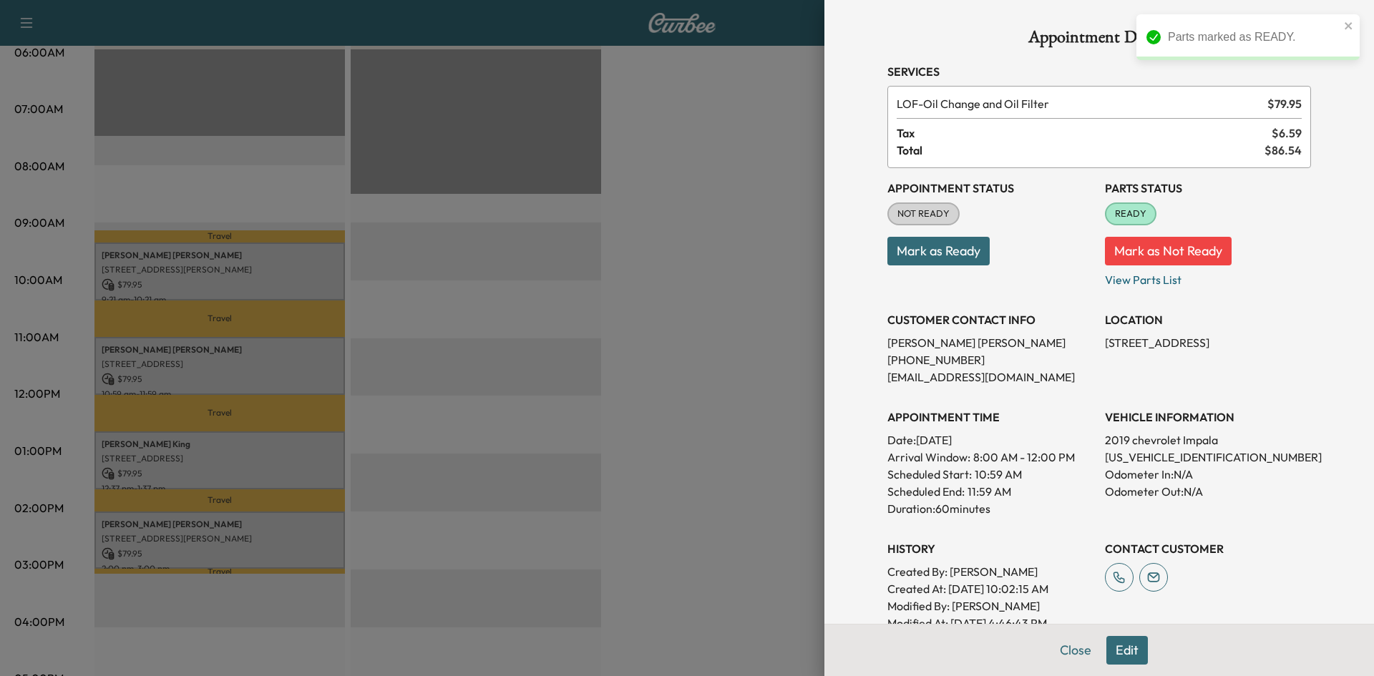
click at [778, 352] on div at bounding box center [687, 338] width 1374 height 676
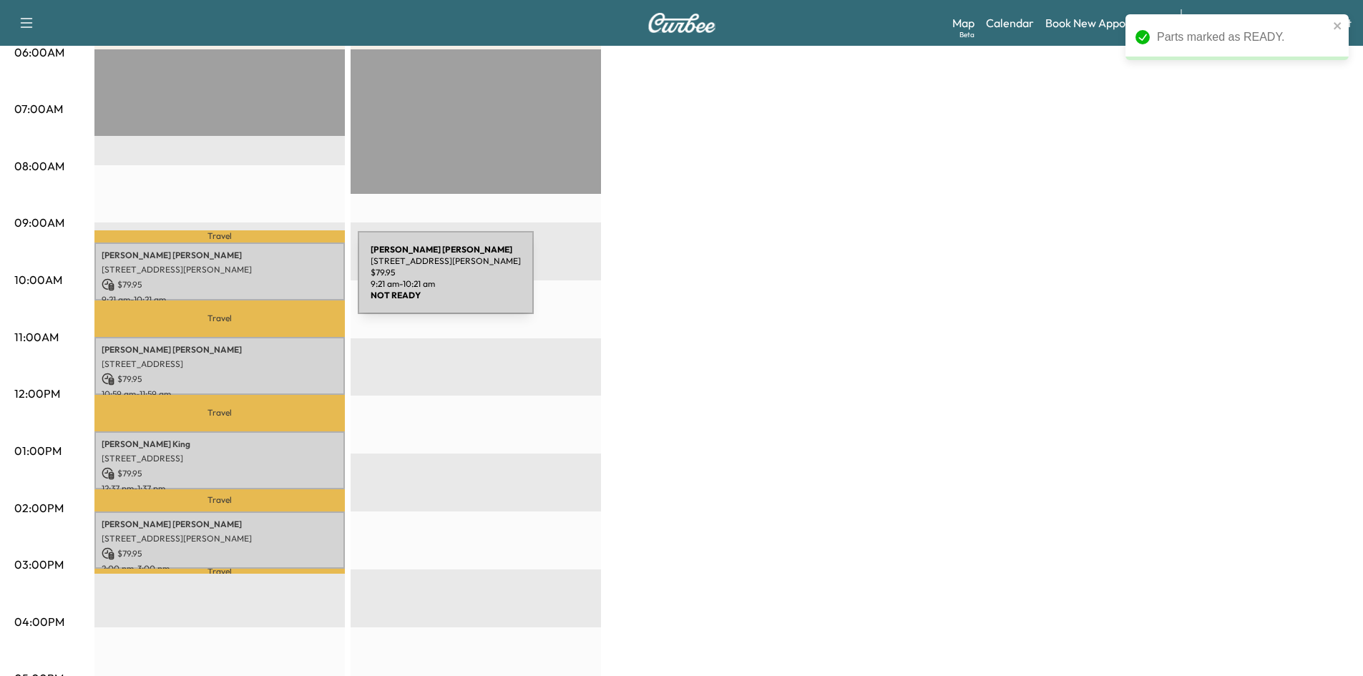
click at [245, 270] on p "[STREET_ADDRESS][PERSON_NAME]" at bounding box center [220, 269] width 236 height 11
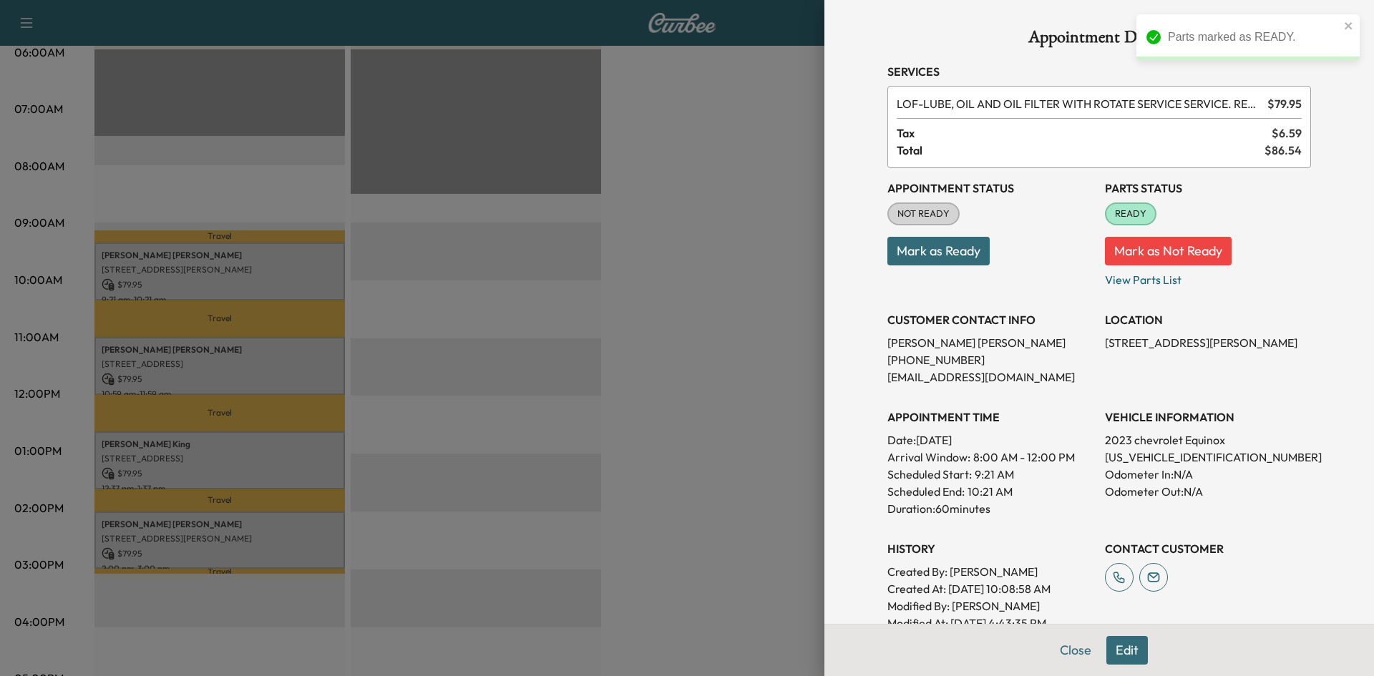
click at [720, 326] on div at bounding box center [687, 338] width 1374 height 676
